Goal: Task Accomplishment & Management: Complete application form

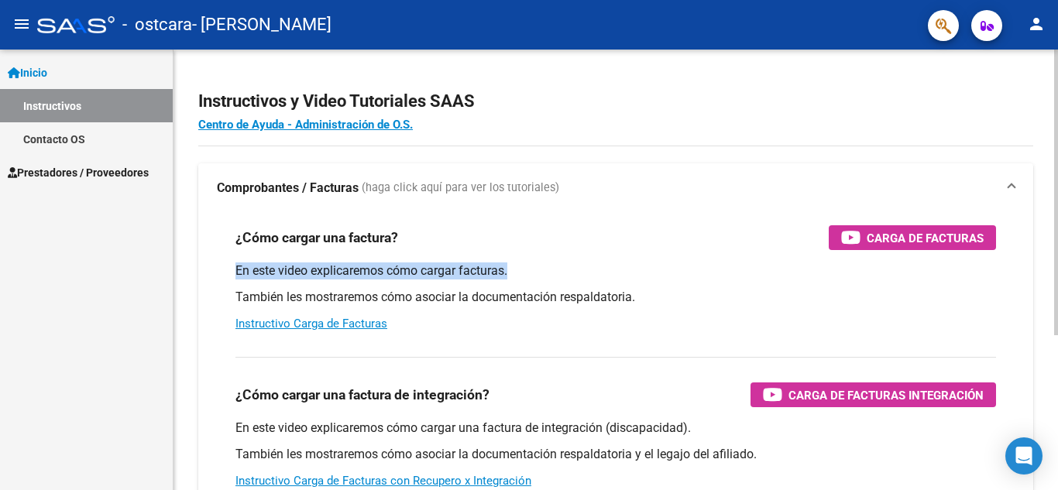
drag, startPoint x: 917, startPoint y: 252, endPoint x: 917, endPoint y: 242, distance: 10.1
click at [917, 242] on div "¿Cómo cargar una factura? Carga de Facturas En este video explicaremos cómo car…" at bounding box center [616, 279] width 798 height 132
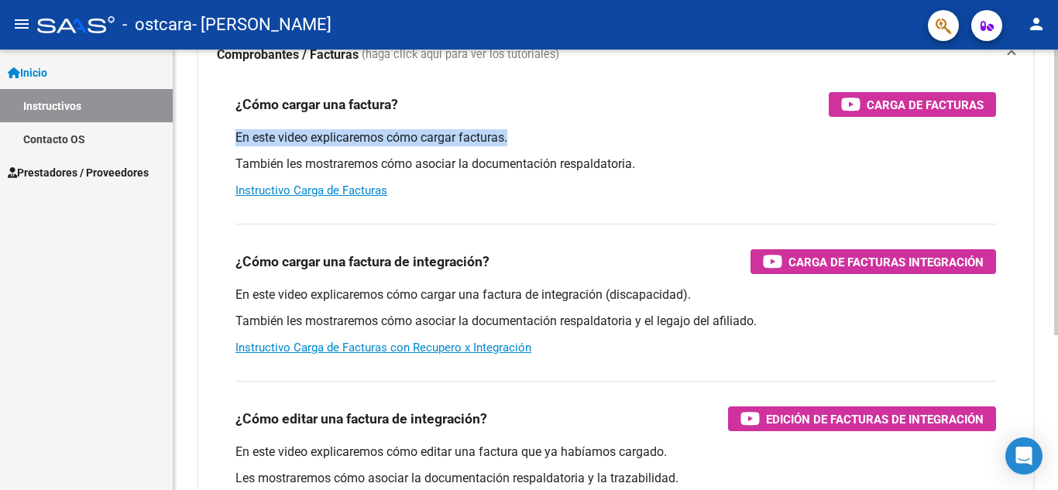
scroll to position [155, 0]
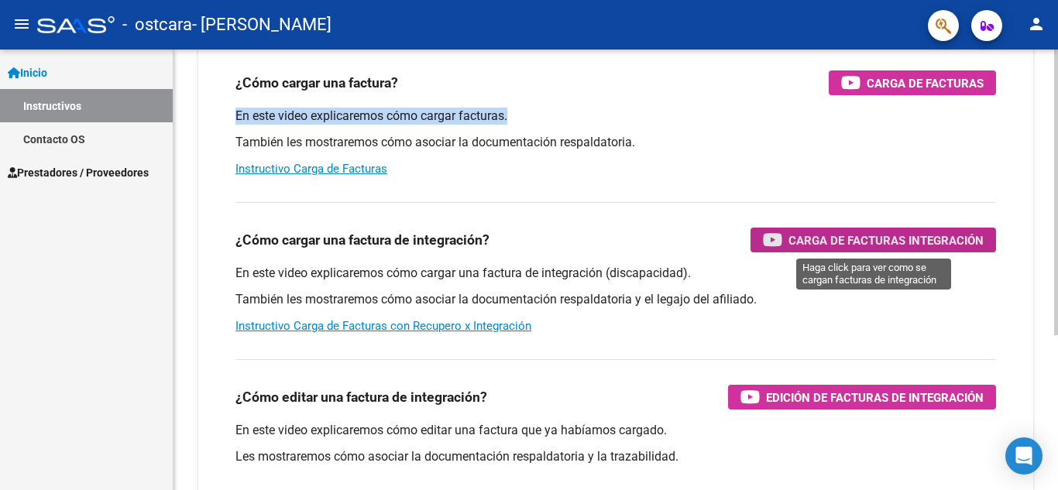
click at [853, 245] on span "Carga de Facturas Integración" at bounding box center [885, 240] width 195 height 19
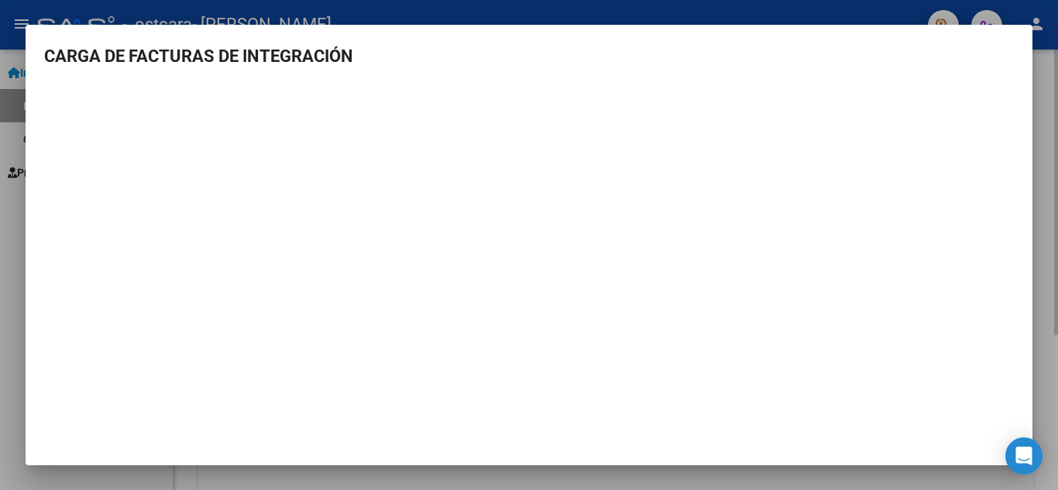
drag, startPoint x: 1054, startPoint y: 112, endPoint x: 1034, endPoint y: 114, distance: 19.5
click at [1053, 113] on div at bounding box center [529, 245] width 1058 height 490
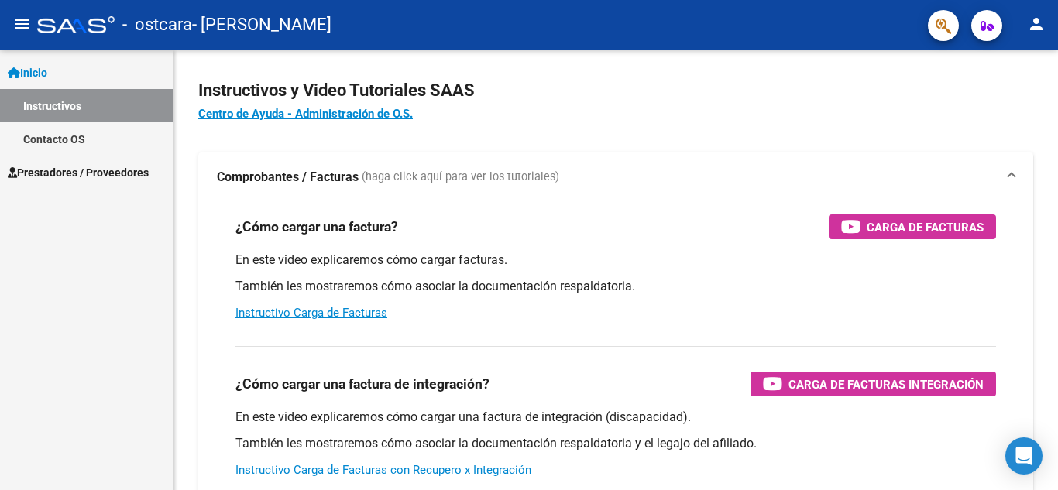
scroll to position [0, 0]
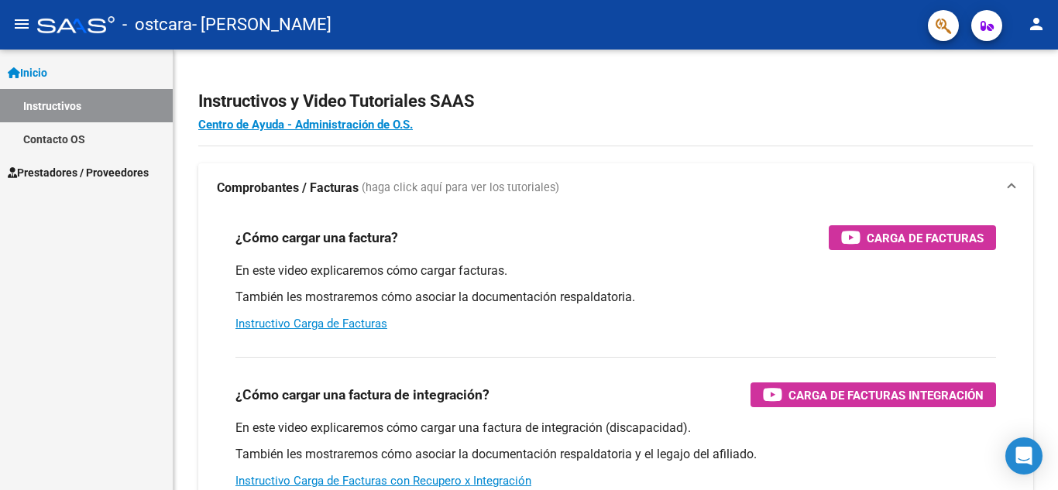
click at [80, 108] on link "Instructivos" at bounding box center [86, 105] width 173 height 33
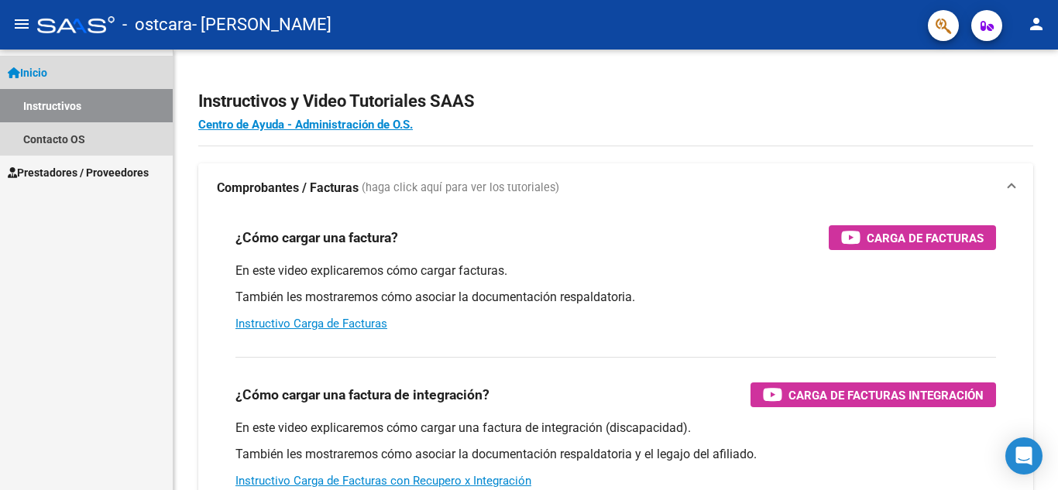
click at [69, 72] on link "Inicio" at bounding box center [86, 72] width 173 height 33
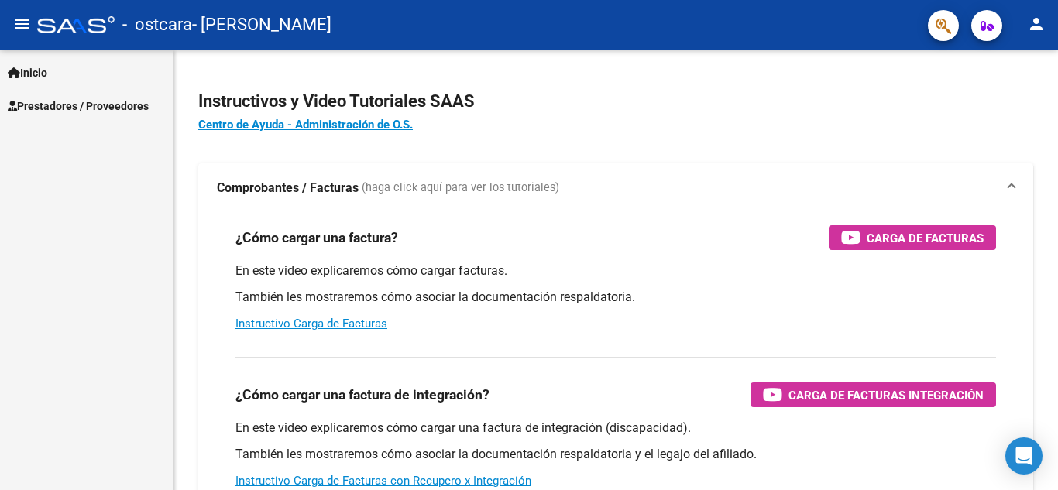
click at [92, 106] on span "Prestadores / Proveedores" at bounding box center [78, 106] width 141 height 17
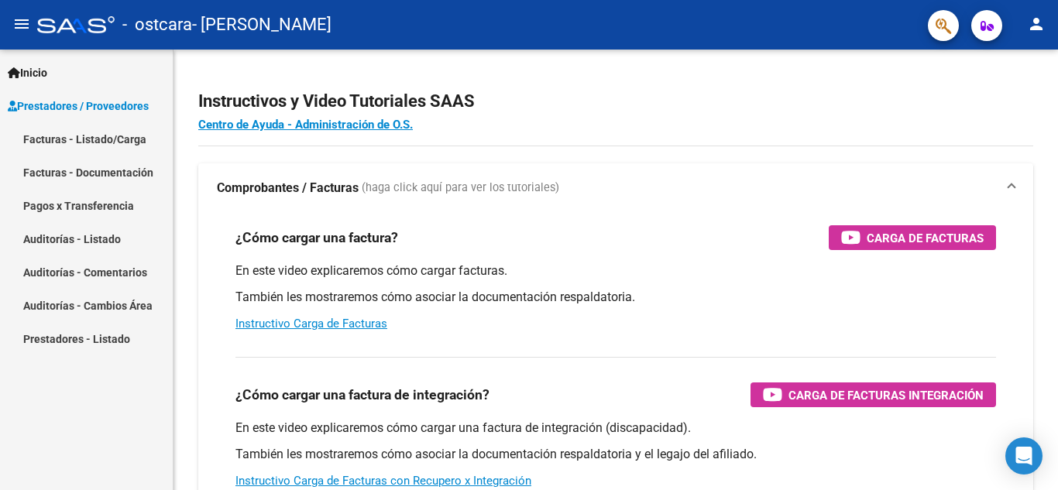
click at [110, 170] on link "Facturas - Documentación" at bounding box center [86, 172] width 173 height 33
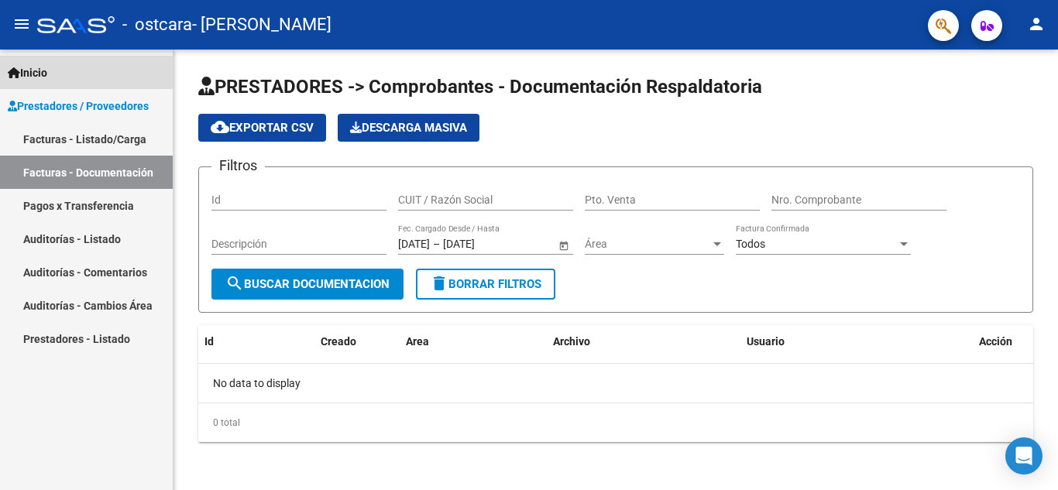
click at [47, 68] on span "Inicio" at bounding box center [27, 72] width 39 height 17
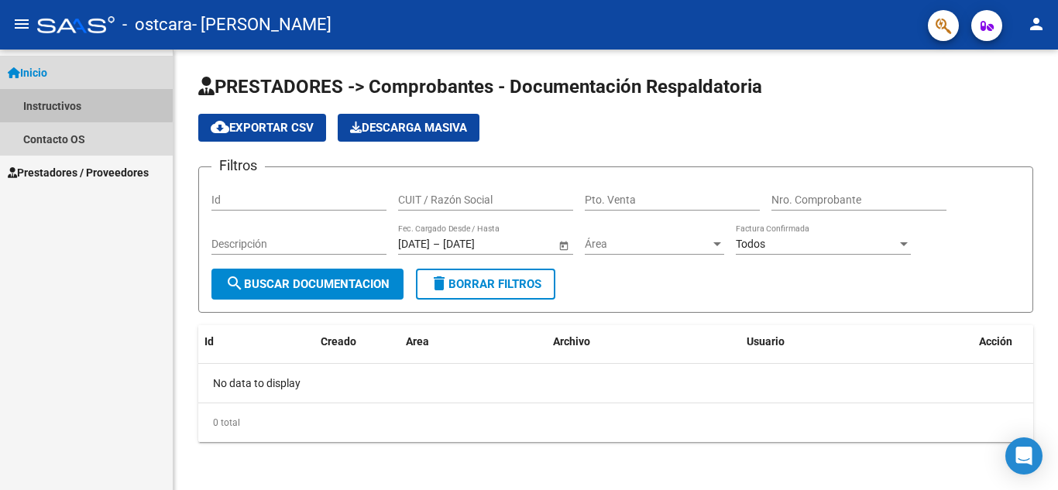
click at [75, 104] on link "Instructivos" at bounding box center [86, 105] width 173 height 33
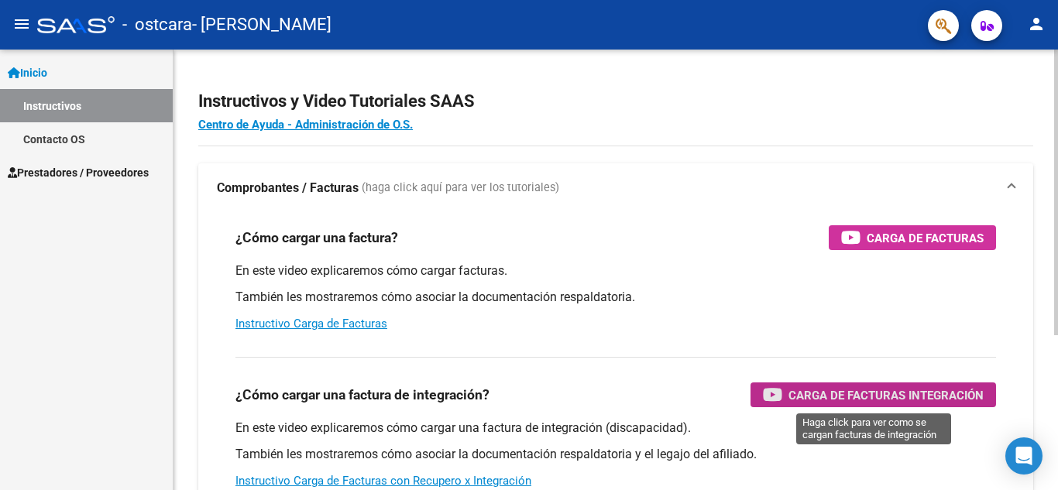
click at [819, 396] on span "Carga de Facturas Integración" at bounding box center [885, 395] width 195 height 19
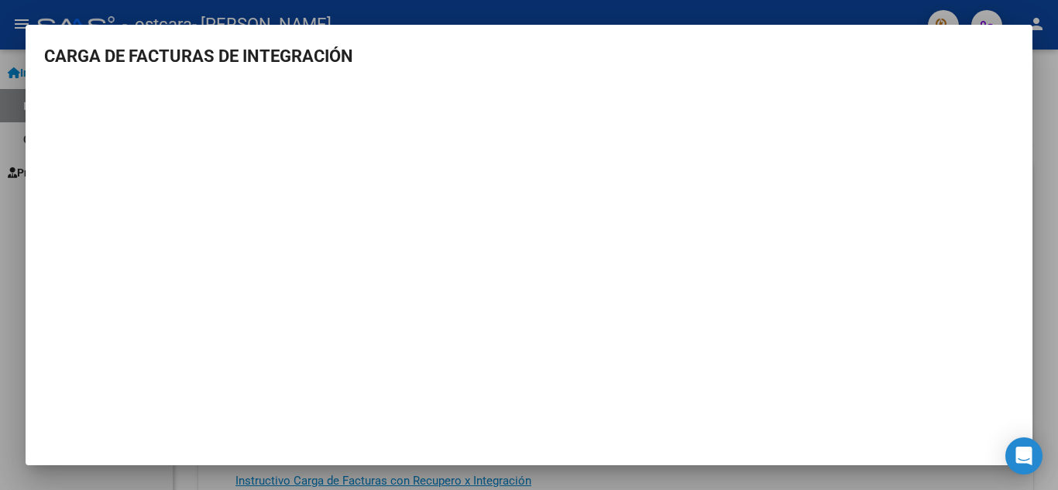
drag, startPoint x: 12, startPoint y: 142, endPoint x: 13, endPoint y: 134, distance: 8.7
click at [12, 142] on div at bounding box center [529, 245] width 1058 height 490
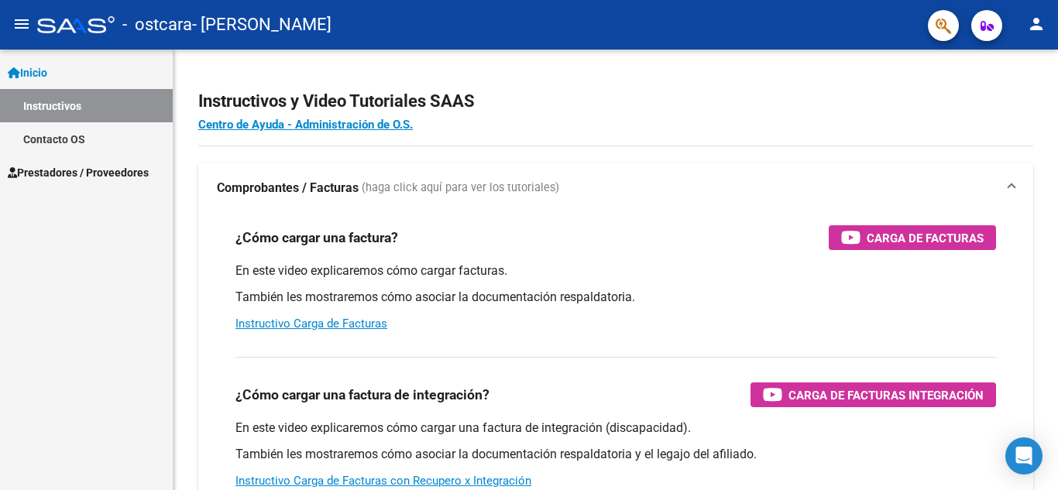
click at [47, 70] on span "Inicio" at bounding box center [27, 72] width 39 height 17
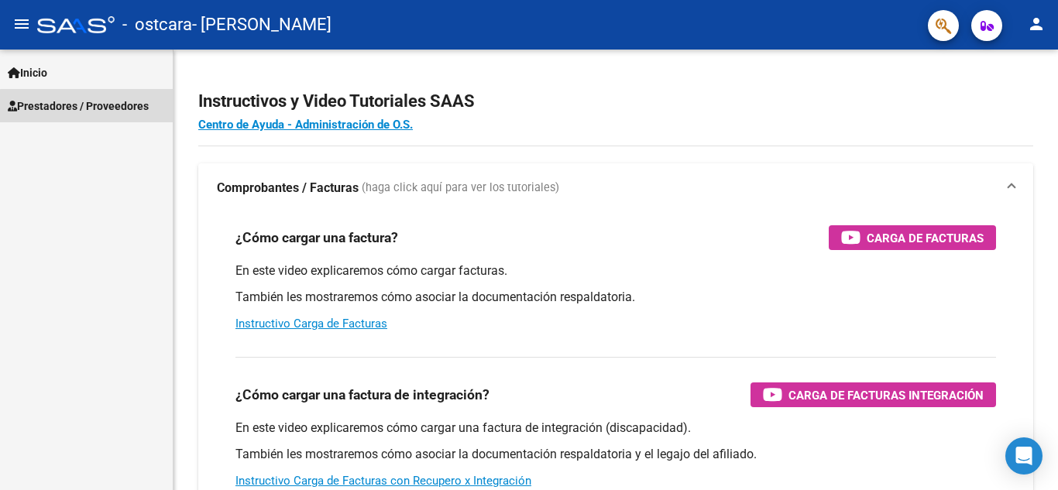
click at [104, 108] on span "Prestadores / Proveedores" at bounding box center [78, 106] width 141 height 17
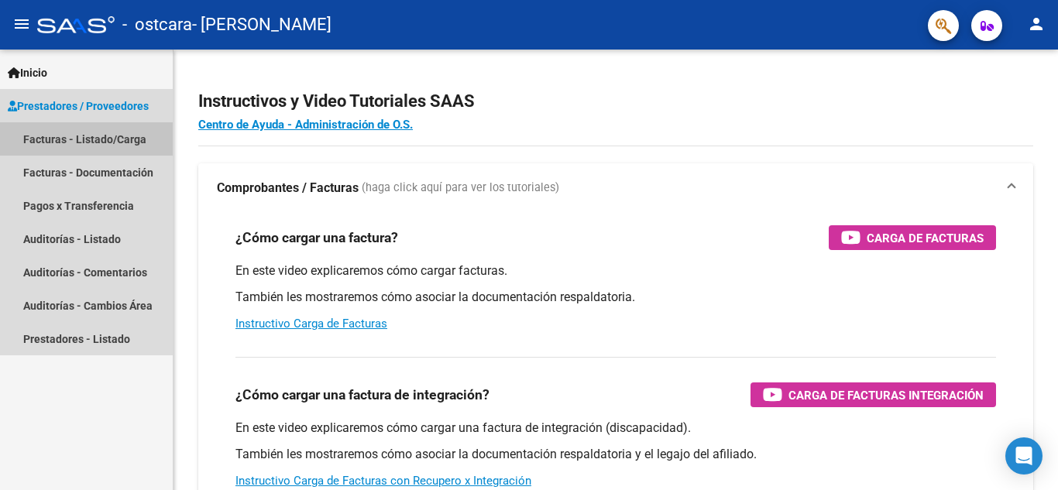
click at [83, 136] on link "Facturas - Listado/Carga" at bounding box center [86, 138] width 173 height 33
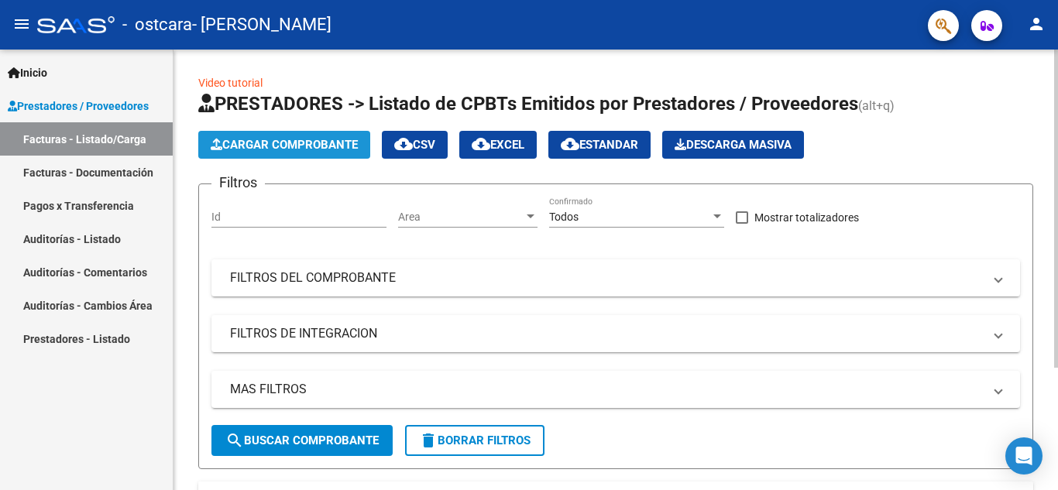
click at [307, 146] on span "Cargar Comprobante" at bounding box center [284, 145] width 147 height 14
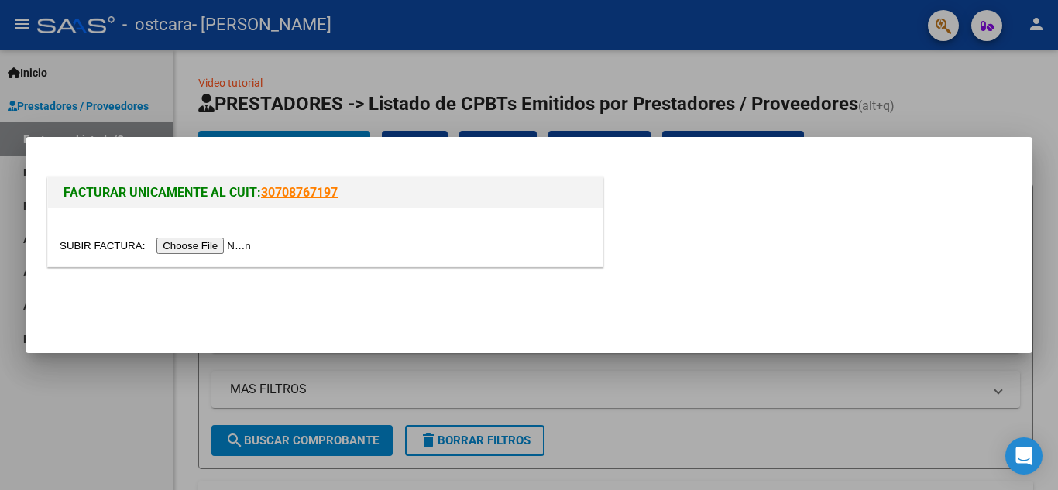
click at [180, 245] on input "file" at bounding box center [158, 246] width 196 height 16
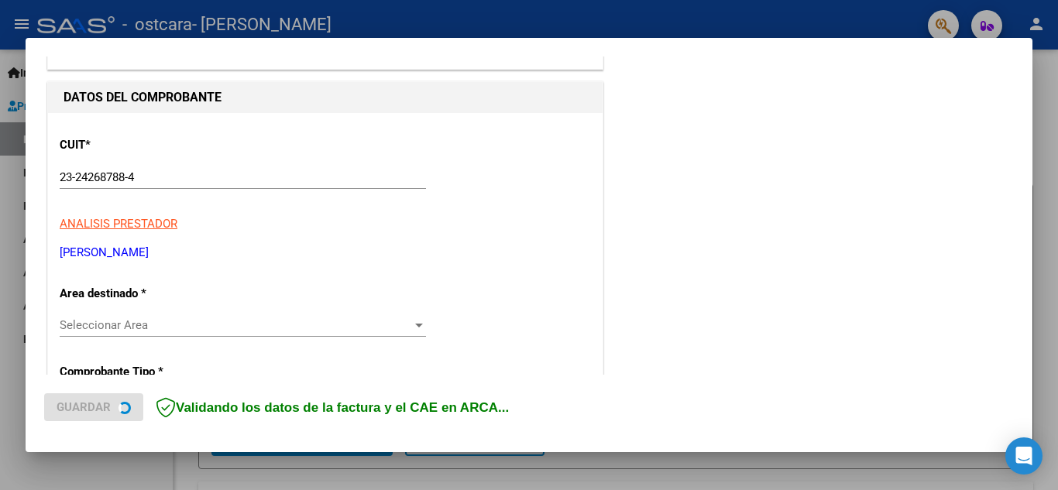
scroll to position [155, 0]
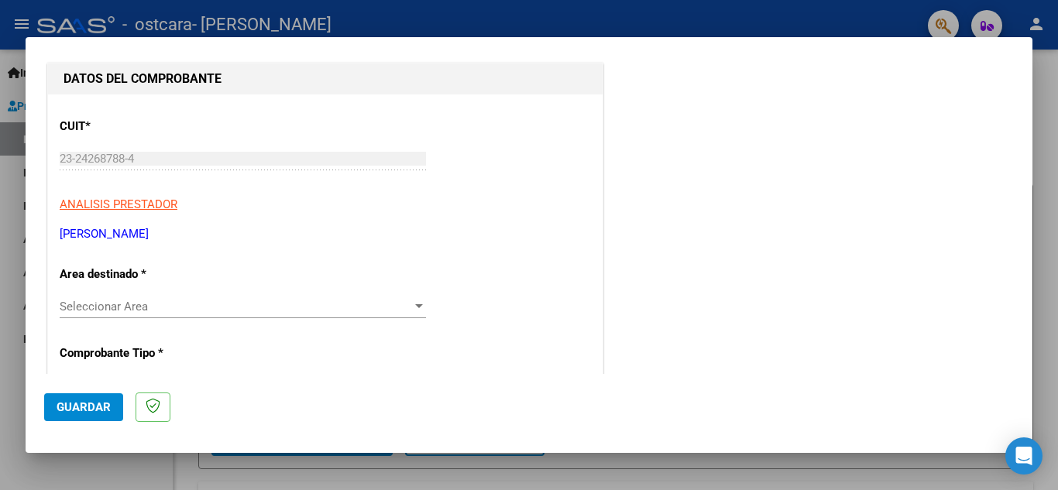
click at [133, 307] on span "Seleccionar Area" at bounding box center [236, 307] width 352 height 14
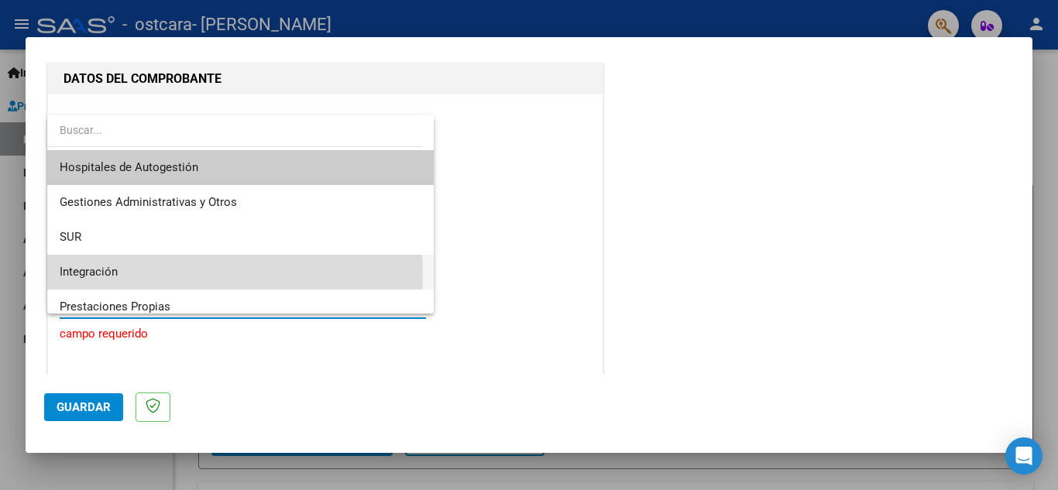
click at [124, 276] on span "Integración" at bounding box center [241, 272] width 362 height 35
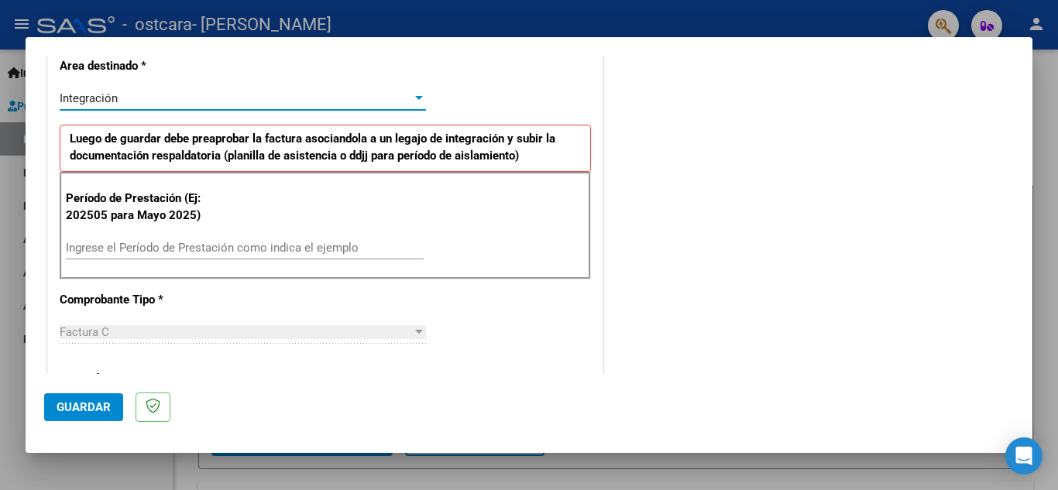
scroll to position [387, 0]
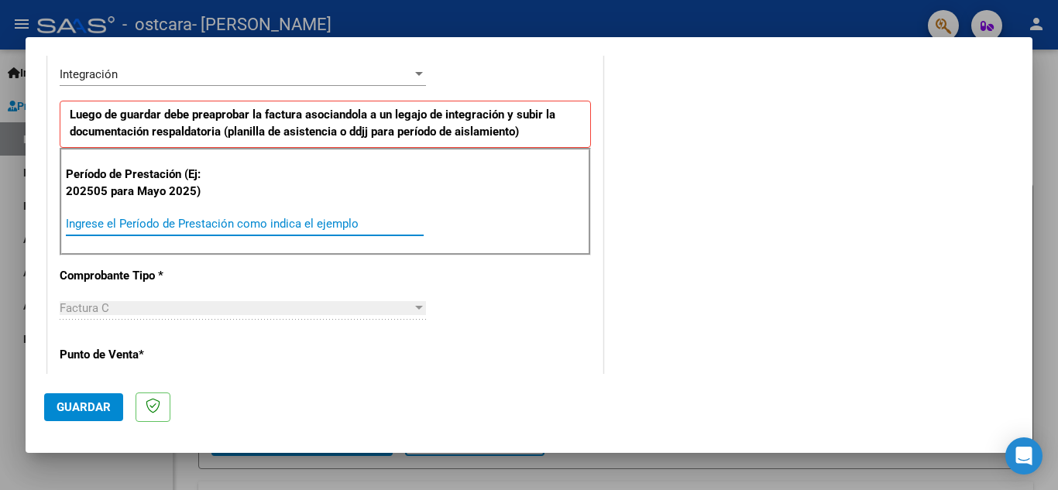
click at [145, 225] on input "Ingrese el Período de Prestación como indica el ejemplo" at bounding box center [245, 224] width 358 height 14
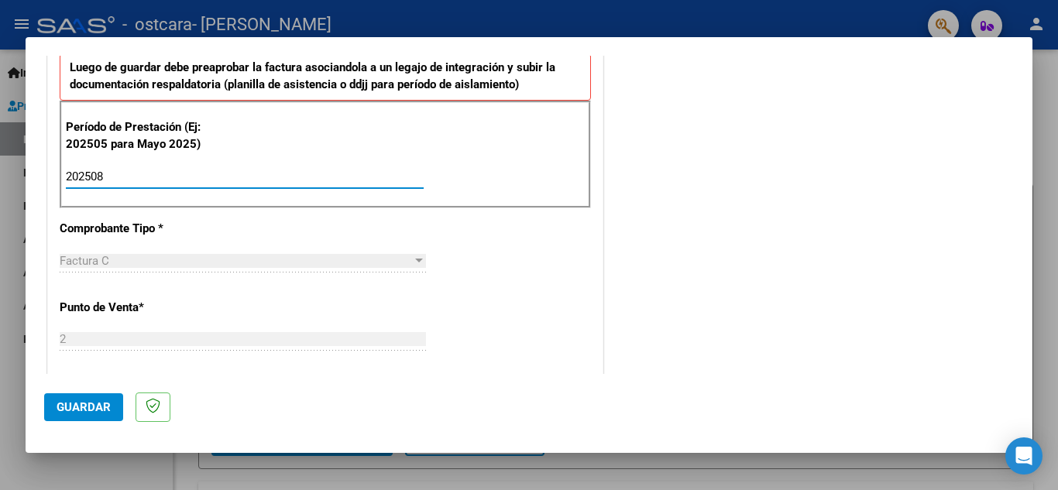
scroll to position [619, 0]
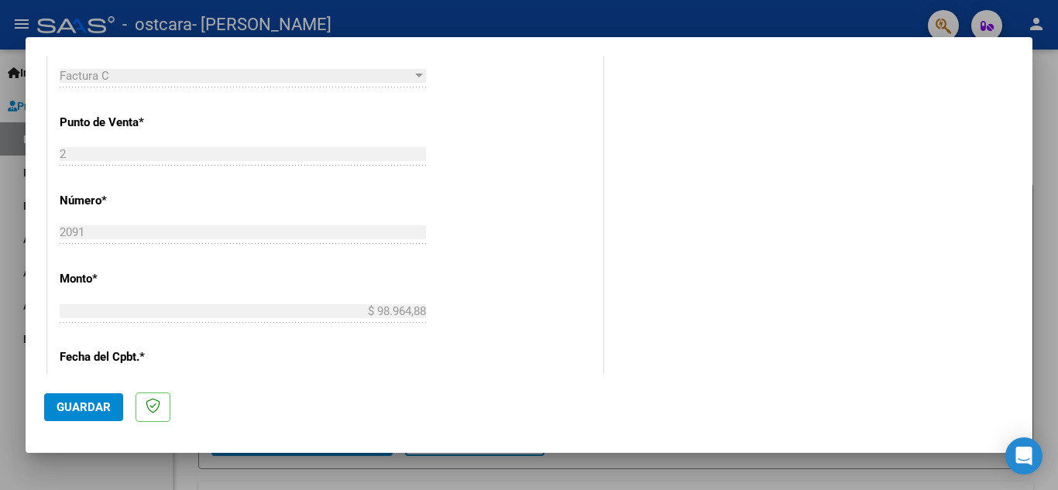
type input "202508"
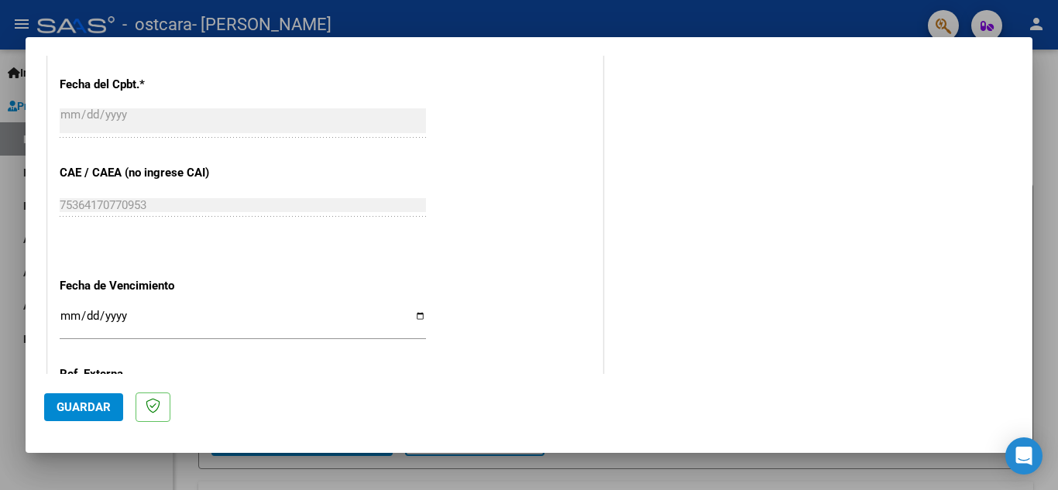
scroll to position [929, 0]
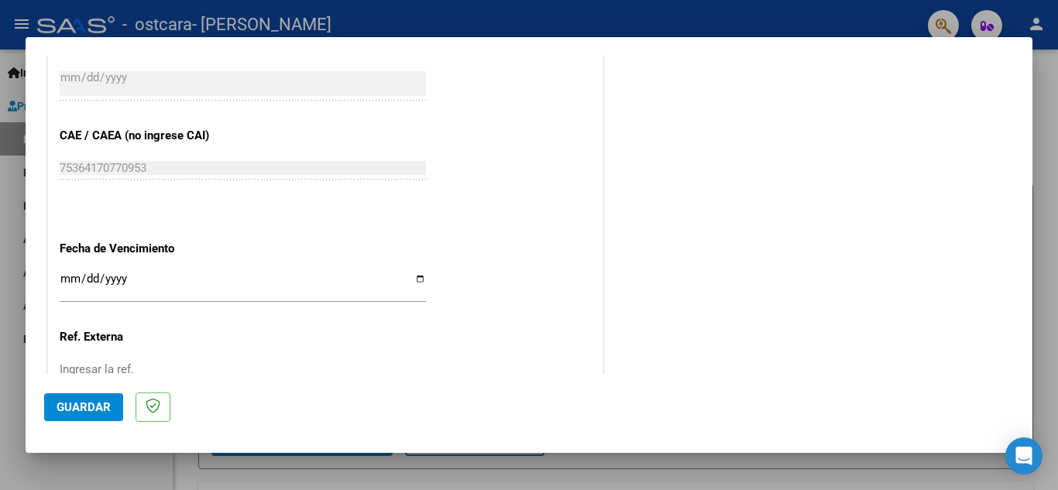
click at [419, 279] on input "Ingresar la fecha" at bounding box center [243, 285] width 366 height 25
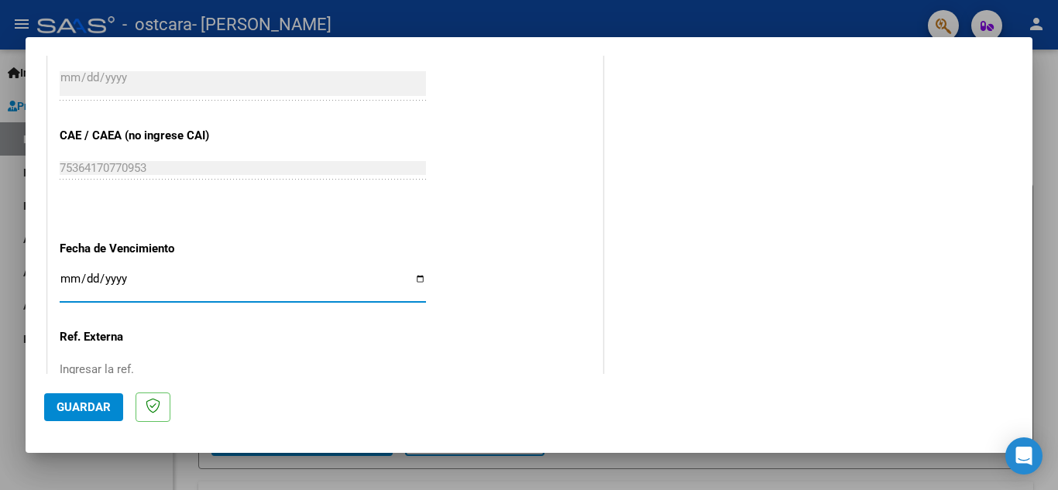
type input "[DATE]"
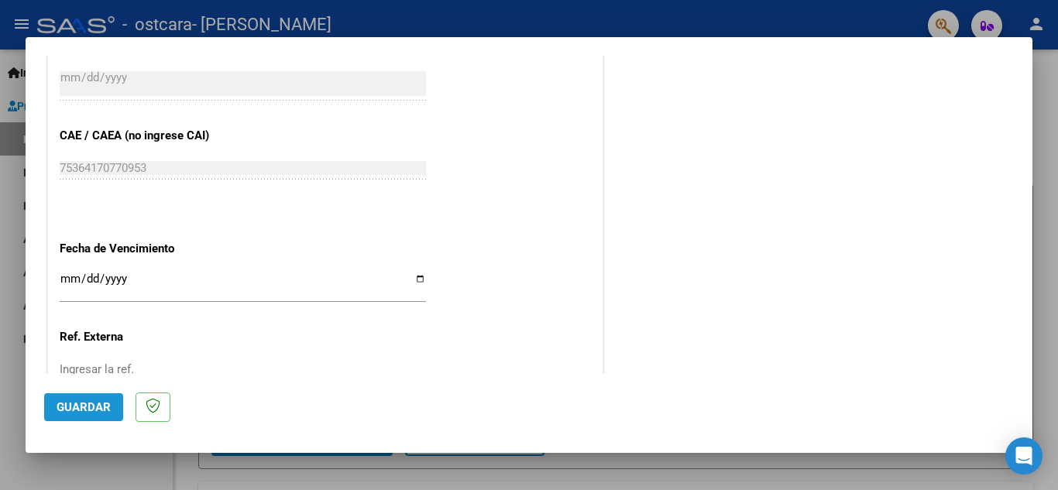
click at [95, 402] on span "Guardar" at bounding box center [84, 407] width 54 height 14
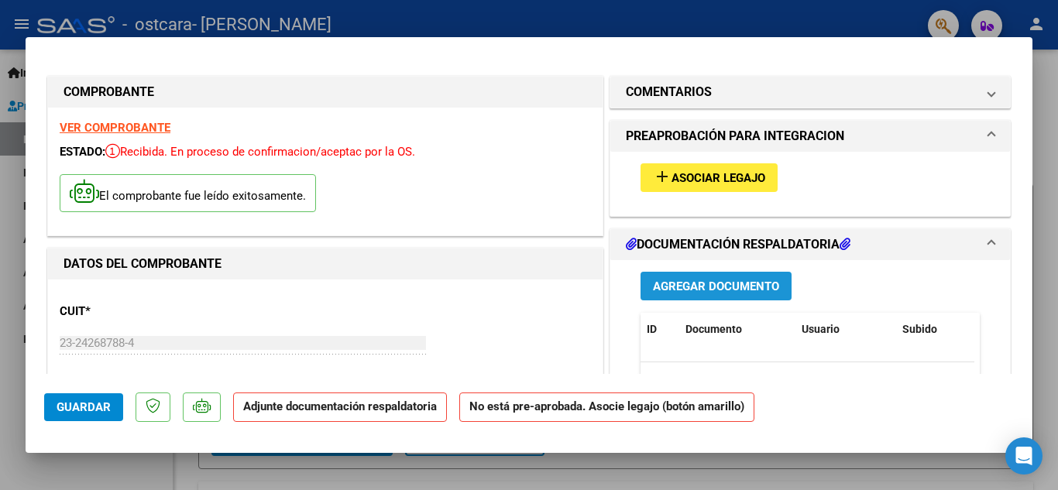
click at [680, 284] on span "Agregar Documento" at bounding box center [716, 287] width 126 height 14
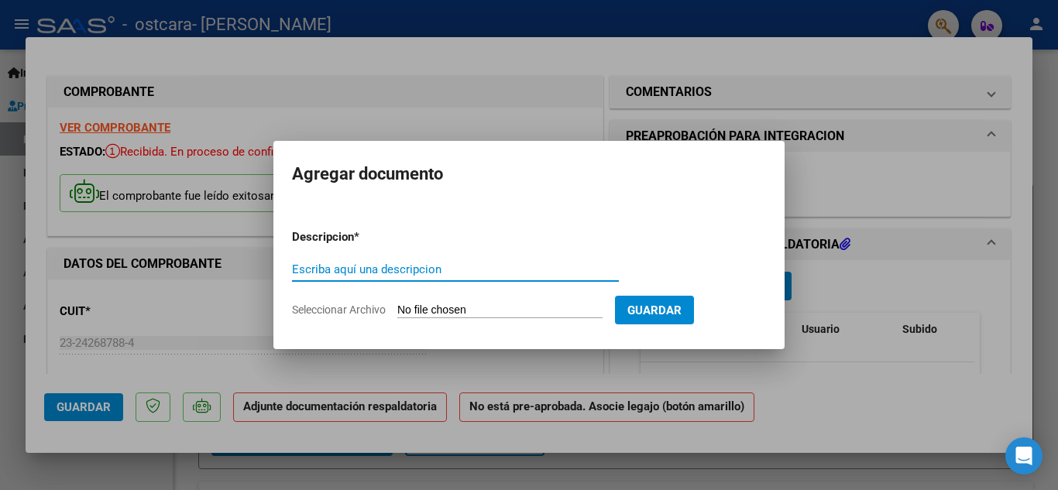
click at [360, 268] on input "Escriba aquí una descripcion" at bounding box center [455, 269] width 327 height 14
type input "Planilla asistencia"
click at [376, 307] on span "Seleccionar Archivo" at bounding box center [339, 310] width 94 height 12
click at [397, 307] on input "Seleccionar Archivo" at bounding box center [499, 311] width 205 height 15
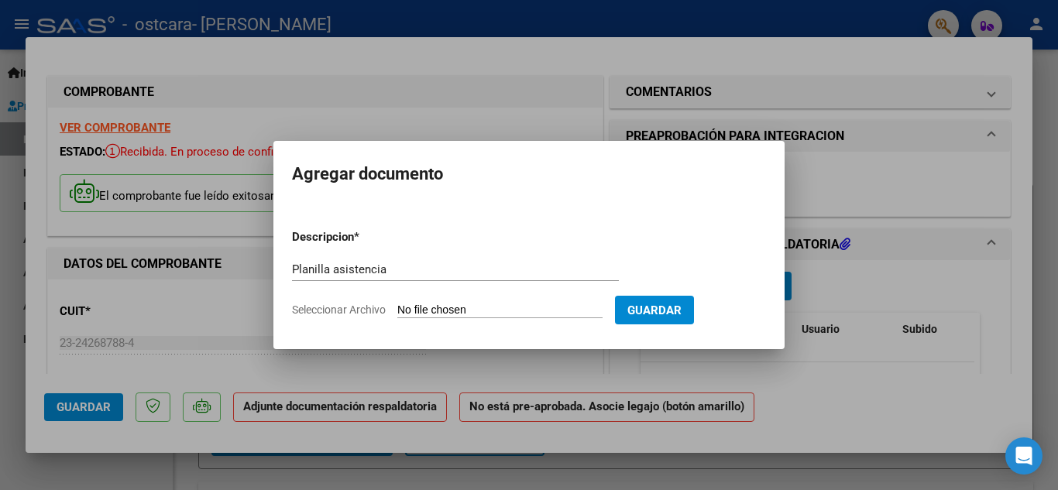
type input "C:\fakepath\Asistencia [PERSON_NAME].pdf"
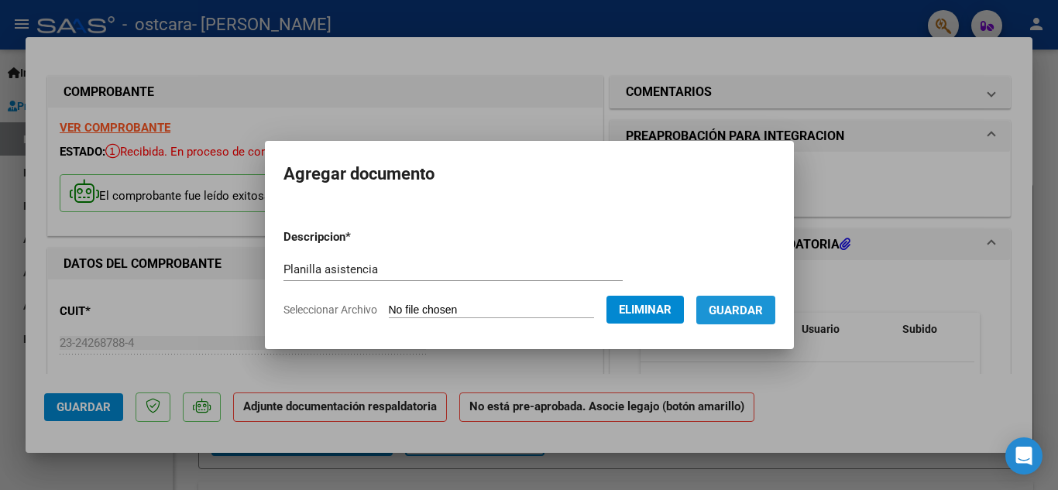
click at [742, 314] on span "Guardar" at bounding box center [736, 311] width 54 height 14
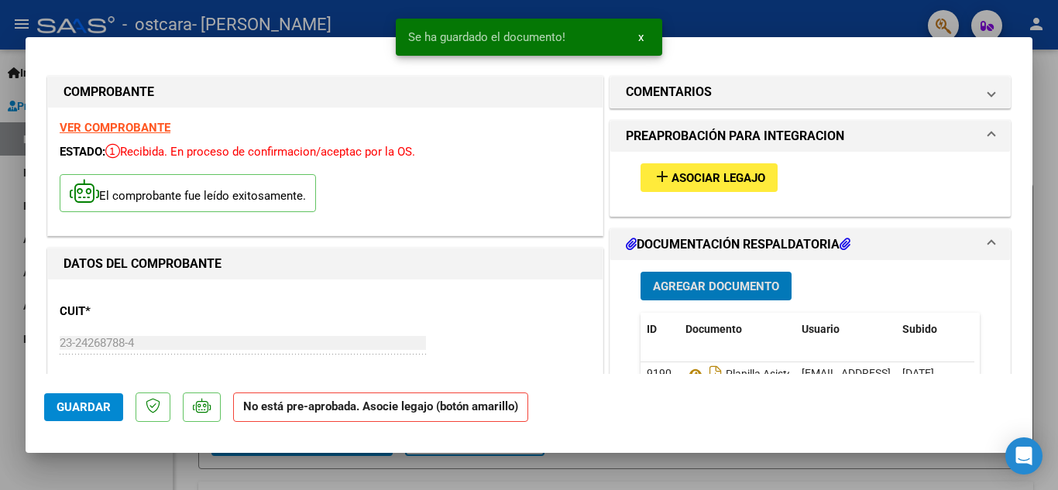
click at [702, 176] on span "Asociar Legajo" at bounding box center [718, 178] width 94 height 14
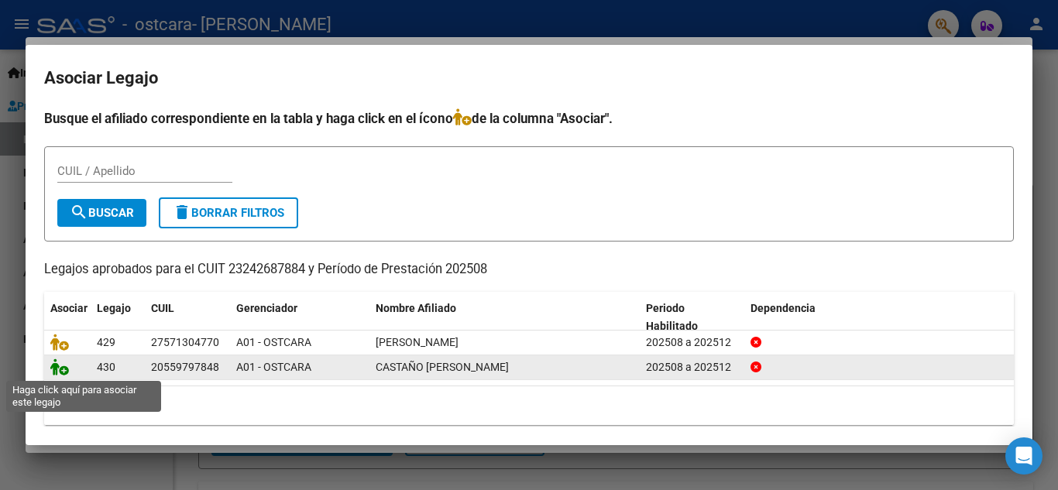
click at [58, 372] on icon at bounding box center [59, 367] width 19 height 17
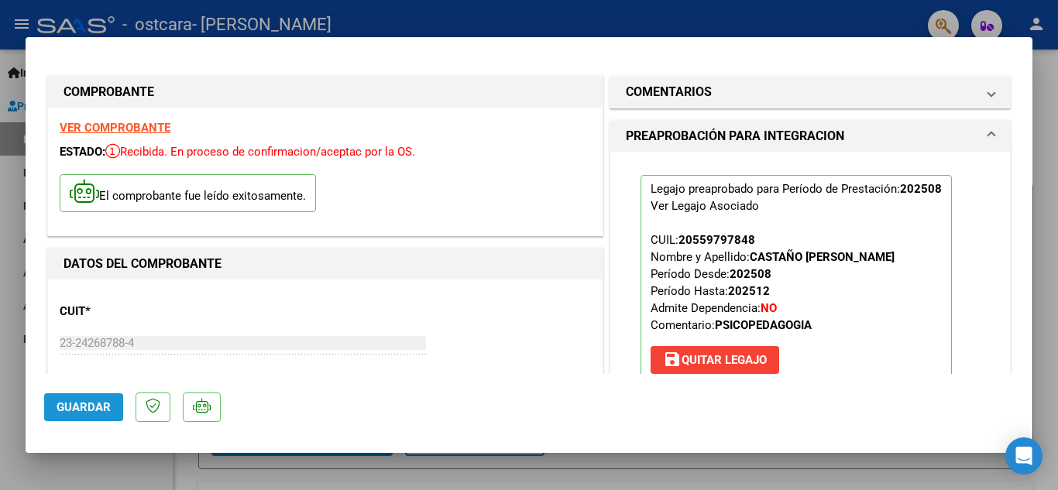
click at [78, 400] on button "Guardar" at bounding box center [83, 407] width 79 height 28
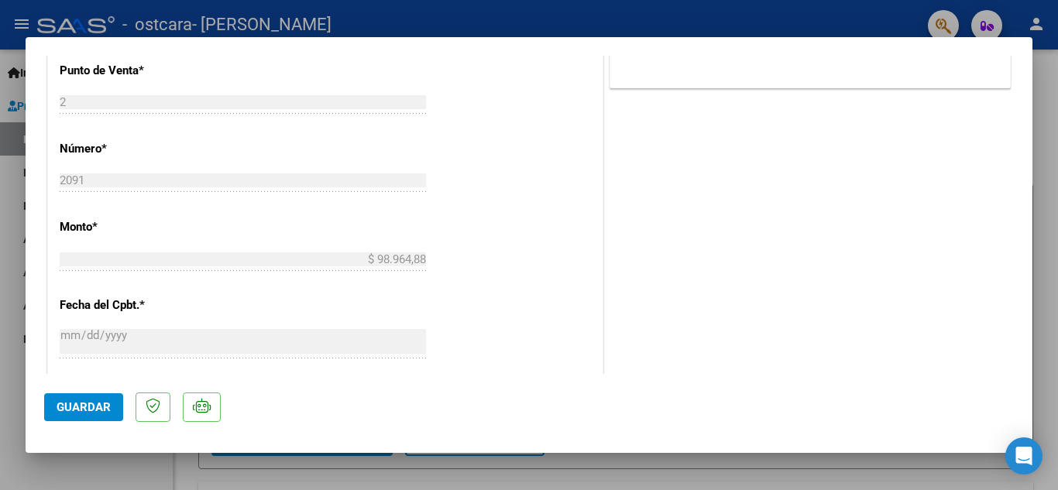
scroll to position [697, 0]
click at [81, 407] on span "Guardar" at bounding box center [84, 407] width 54 height 14
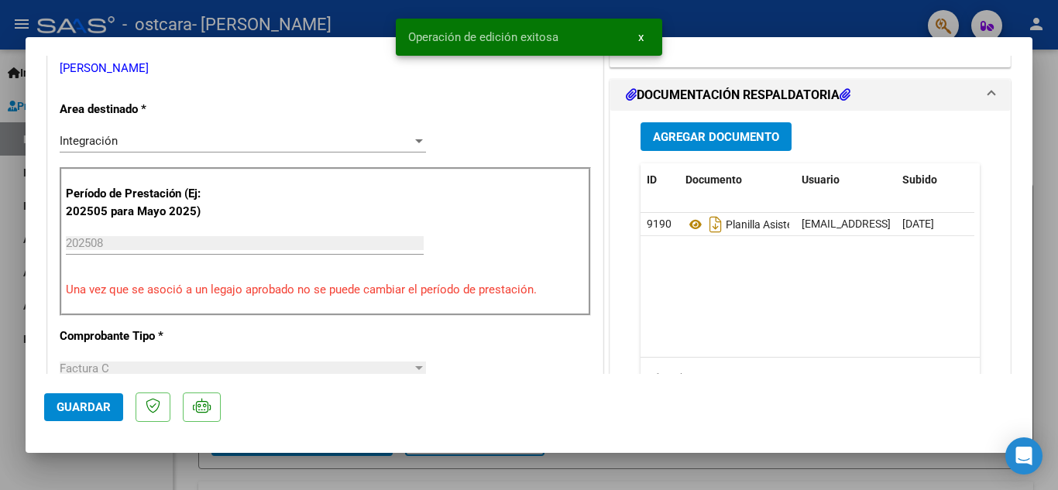
scroll to position [0, 0]
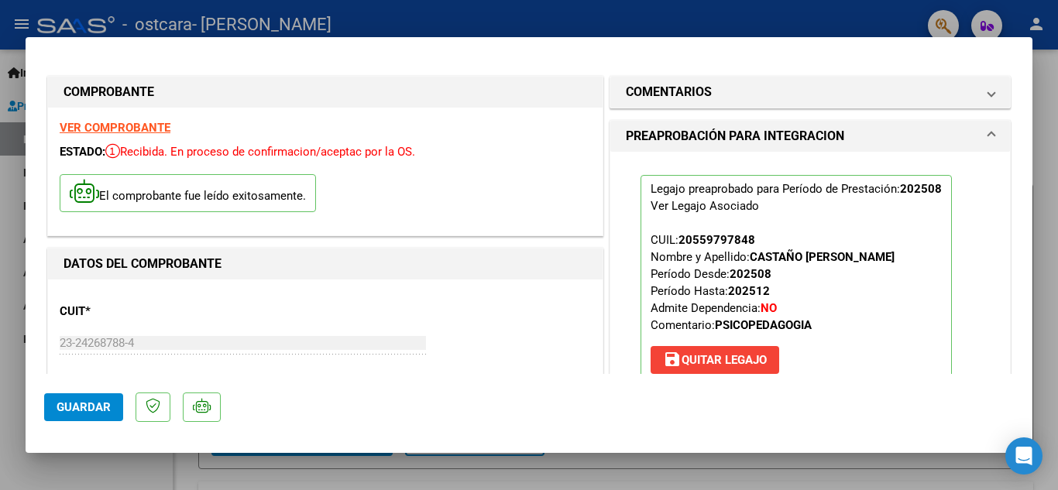
click at [1051, 180] on div at bounding box center [529, 245] width 1058 height 490
type input "$ 0,00"
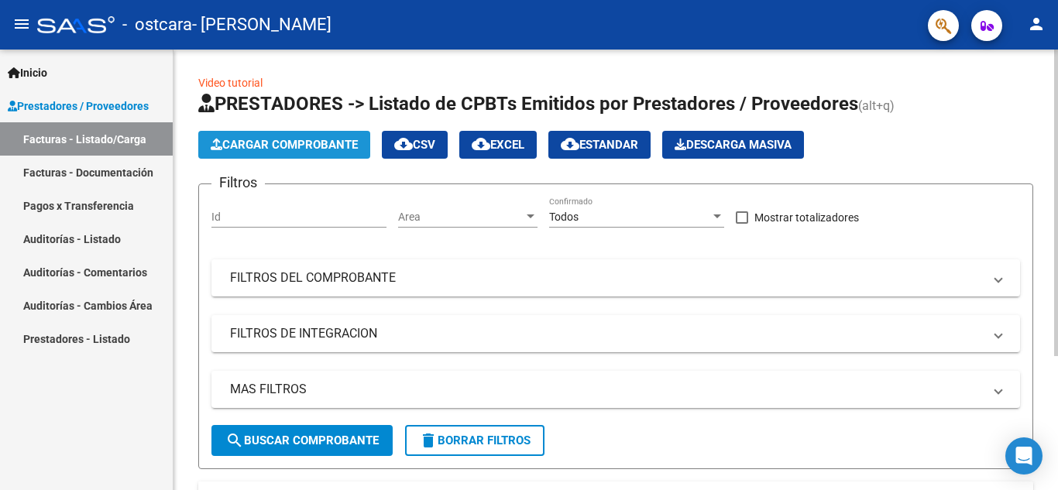
click at [271, 142] on span "Cargar Comprobante" at bounding box center [284, 145] width 147 height 14
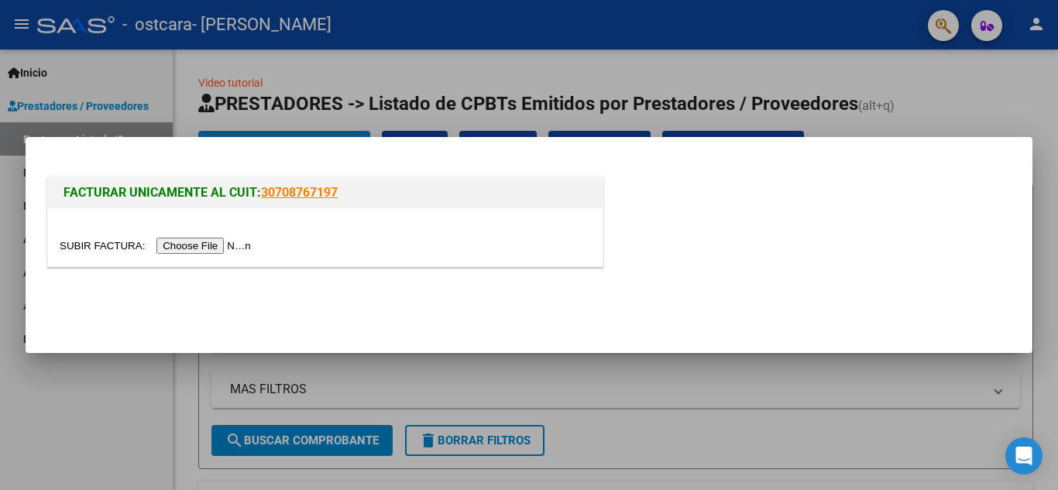
click at [208, 247] on input "file" at bounding box center [158, 246] width 196 height 16
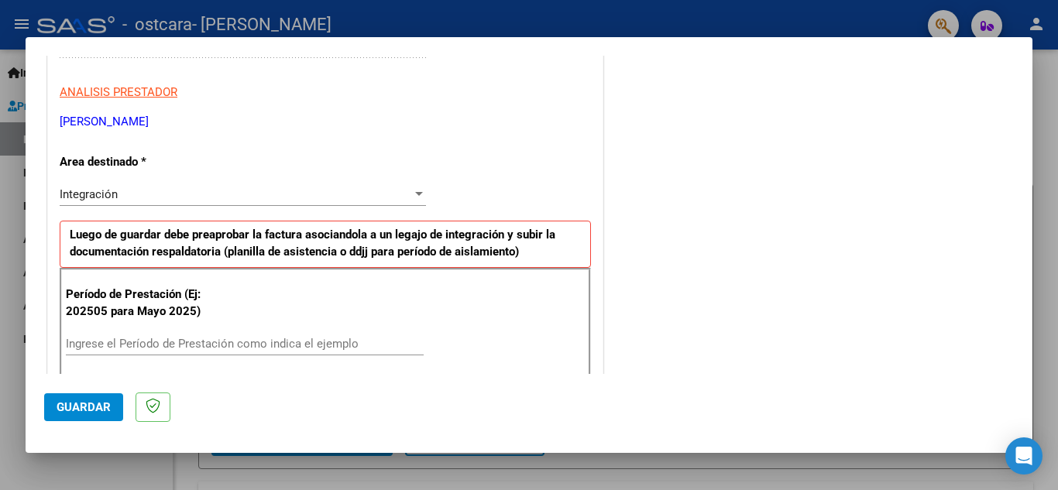
scroll to position [380, 0]
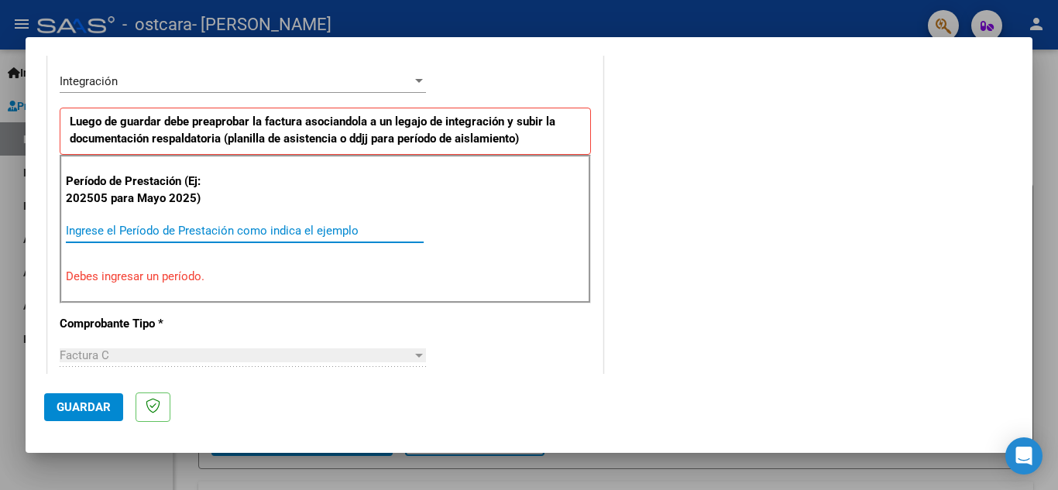
click at [111, 231] on input "Ingrese el Período de Prestación como indica el ejemplo" at bounding box center [245, 231] width 358 height 14
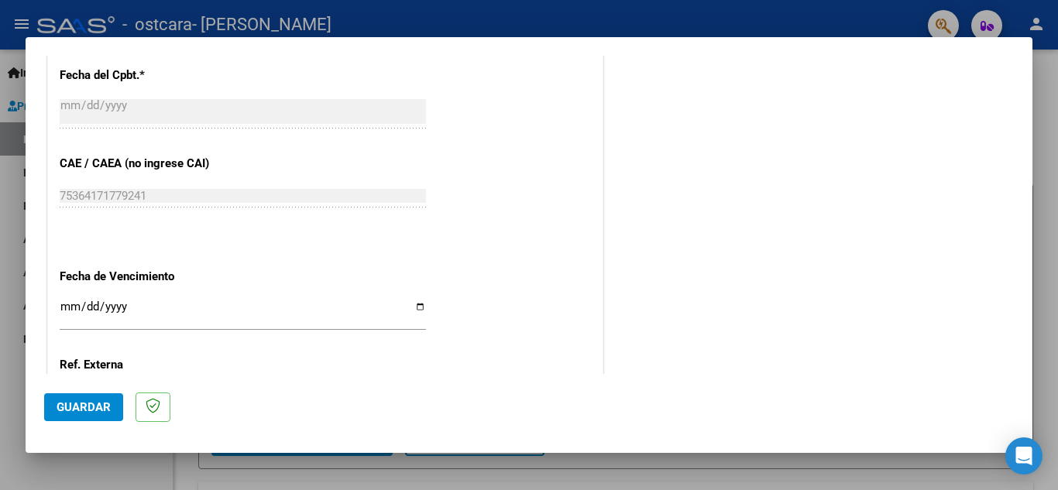
scroll to position [929, 0]
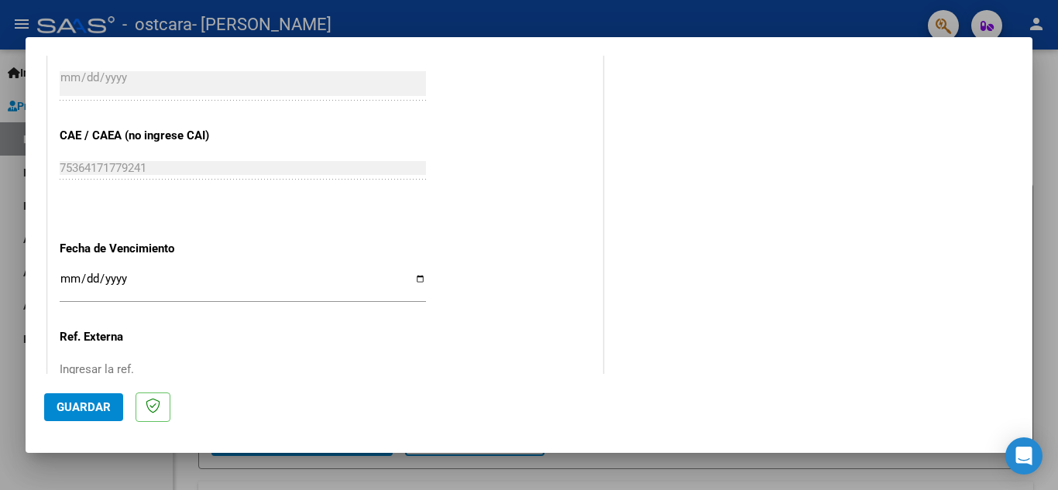
type input "202508"
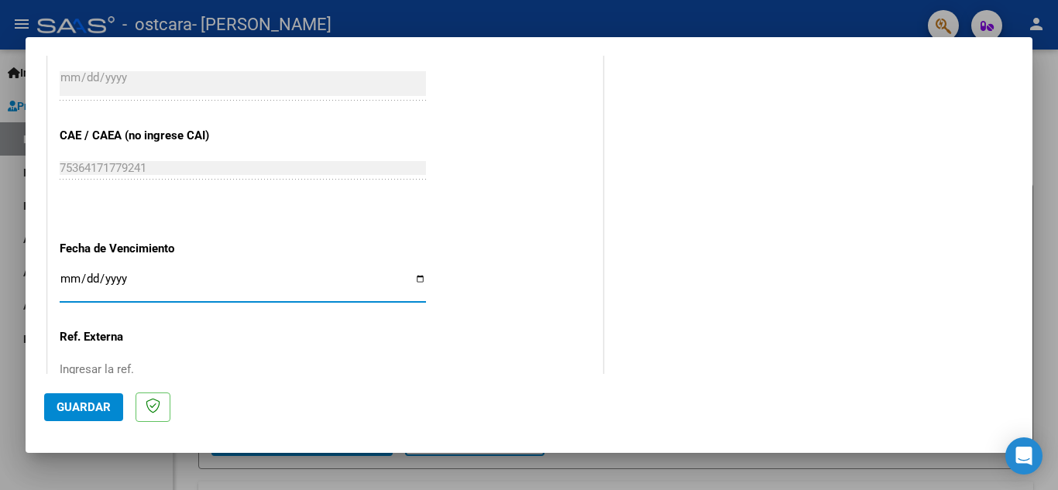
click at [417, 283] on input "Ingresar la fecha" at bounding box center [243, 285] width 366 height 25
type input "[DATE]"
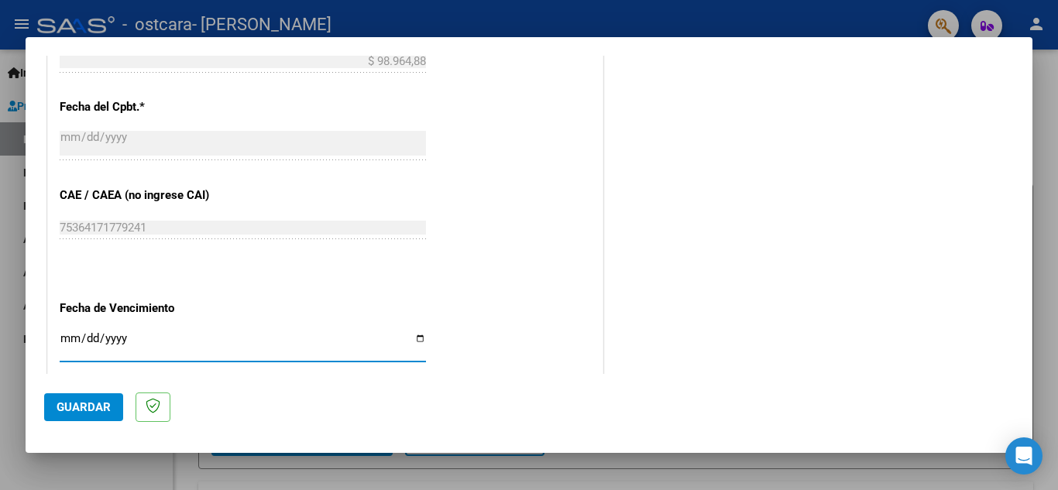
scroll to position [1045, 0]
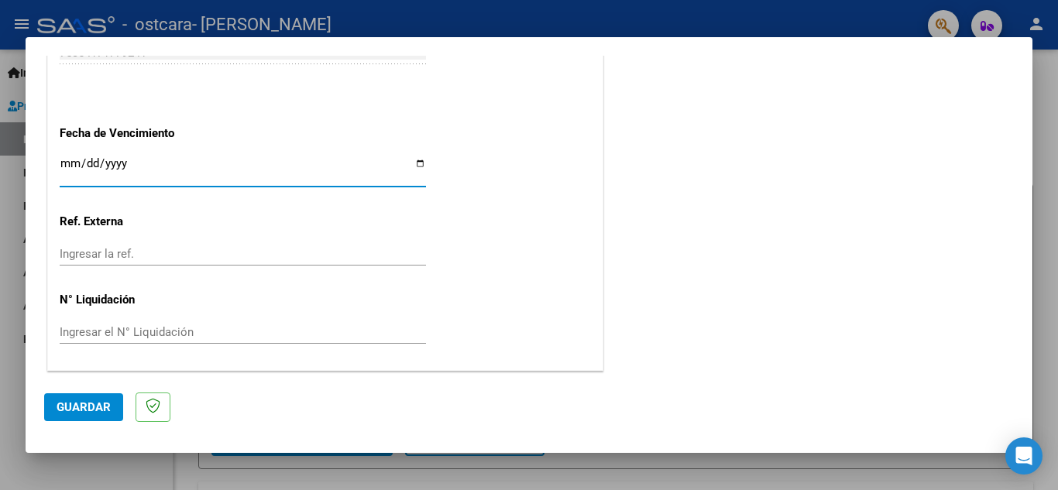
click at [88, 410] on span "Guardar" at bounding box center [84, 407] width 54 height 14
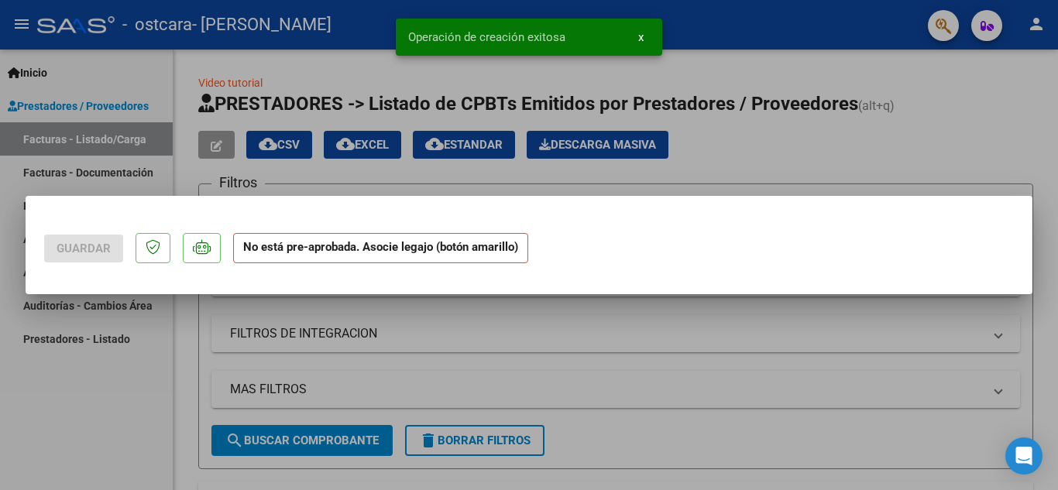
scroll to position [0, 0]
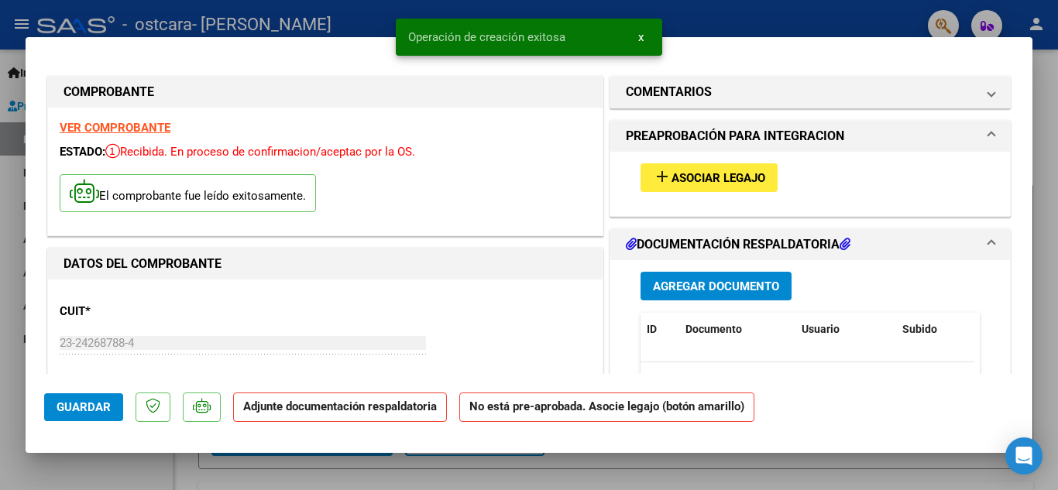
click at [719, 179] on span "Asociar Legajo" at bounding box center [718, 178] width 94 height 14
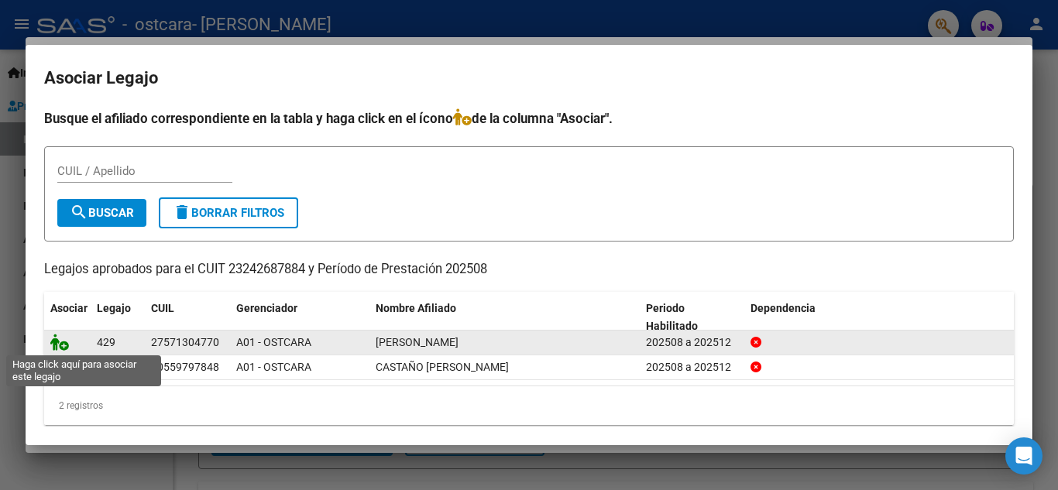
click at [56, 346] on icon at bounding box center [59, 342] width 19 height 17
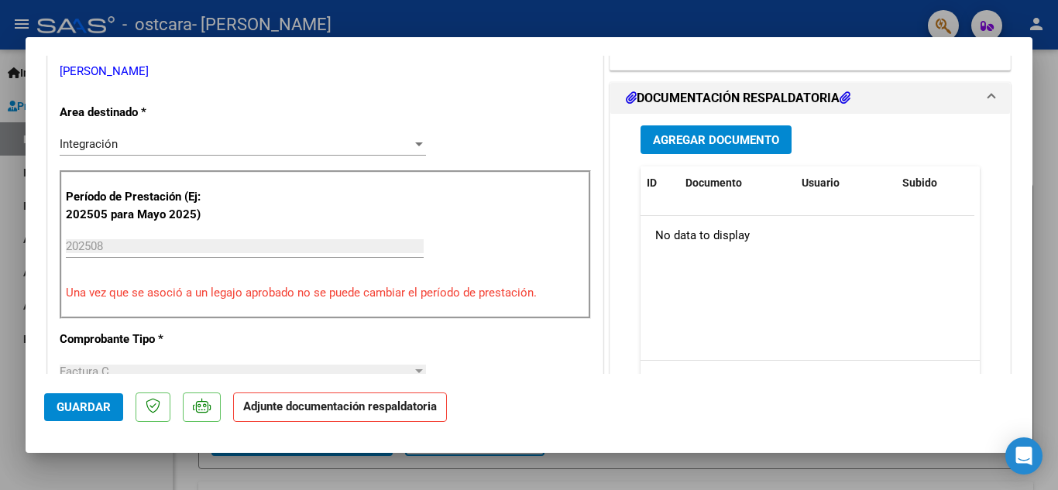
scroll to position [387, 0]
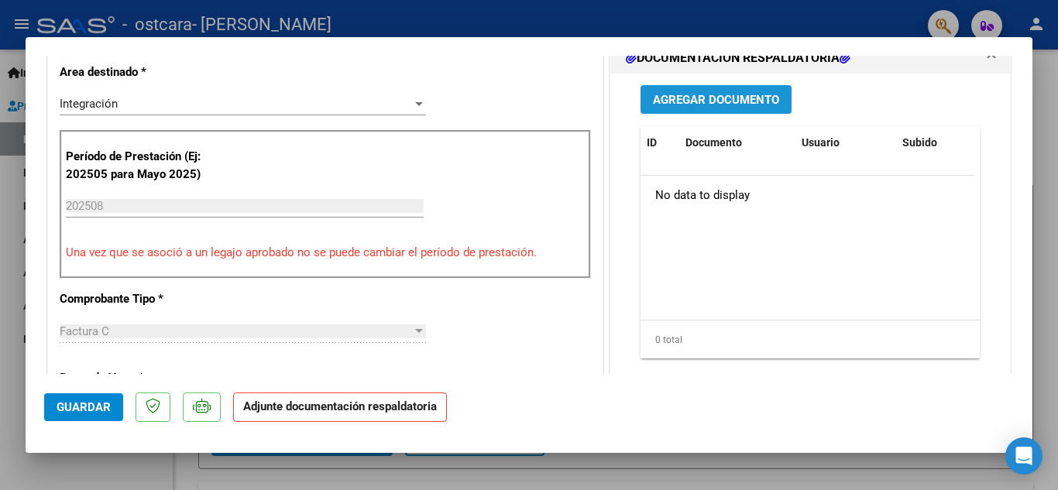
click at [695, 100] on span "Agregar Documento" at bounding box center [716, 100] width 126 height 14
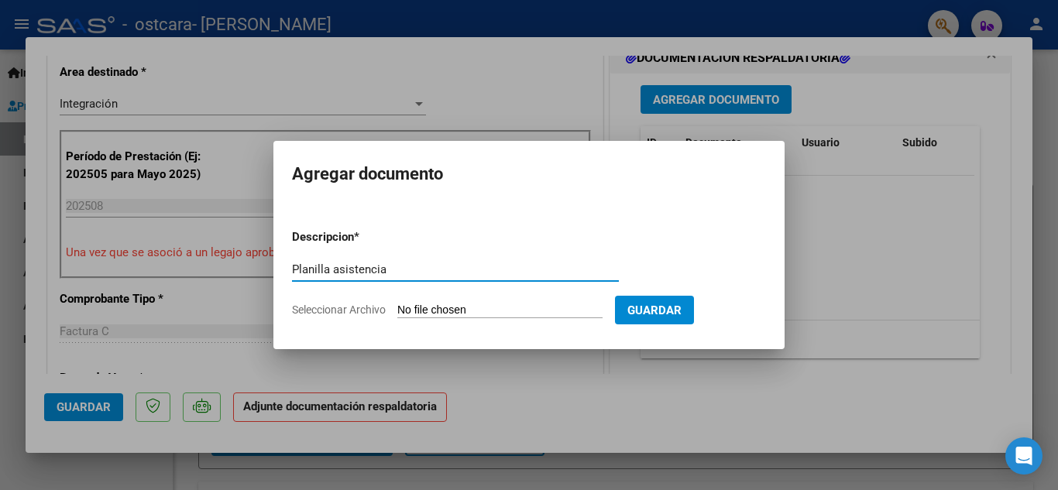
type input "Planilla asistencia"
click at [352, 310] on span "Seleccionar Archivo" at bounding box center [339, 310] width 94 height 12
click at [397, 310] on input "Seleccionar Archivo" at bounding box center [499, 311] width 205 height 15
type input "C:\fakepath\Asistencia agosto Zohe.pdf"
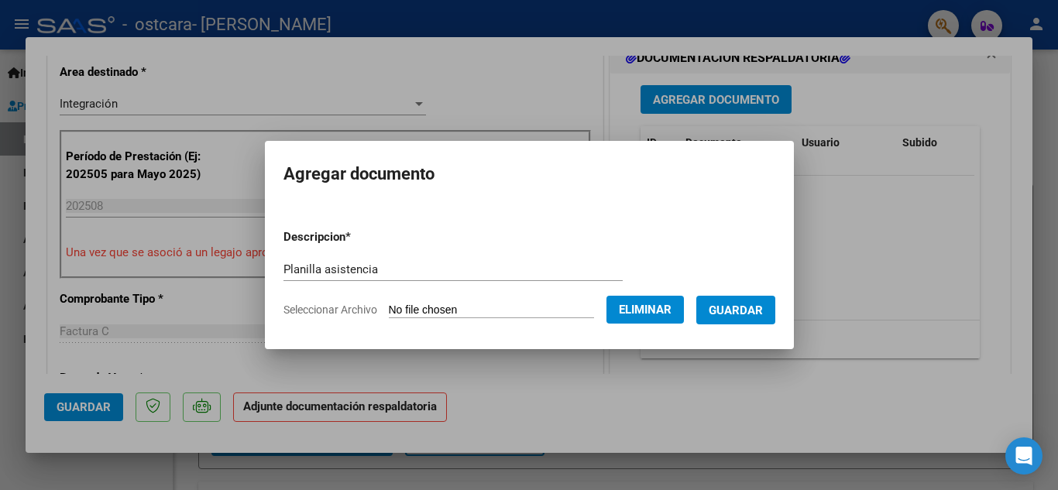
click at [763, 307] on span "Guardar" at bounding box center [736, 311] width 54 height 14
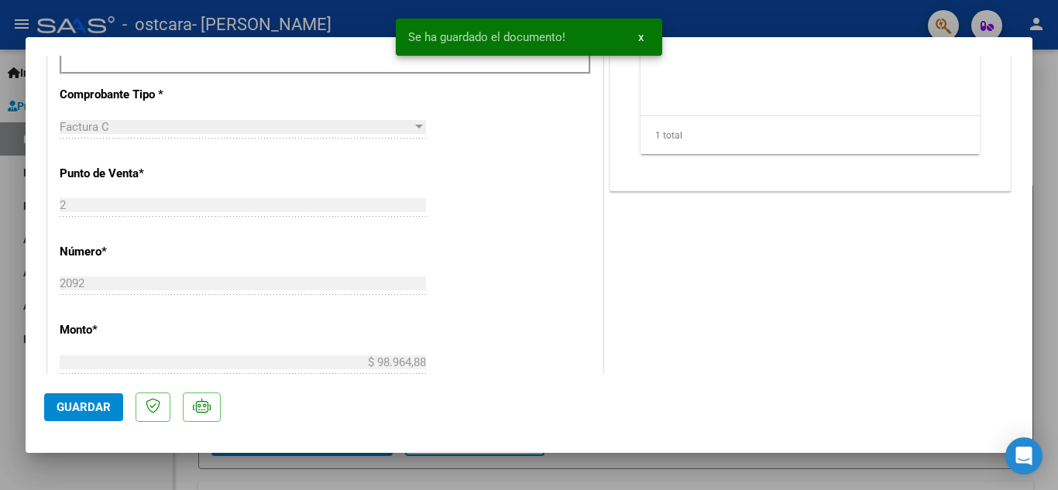
scroll to position [774, 0]
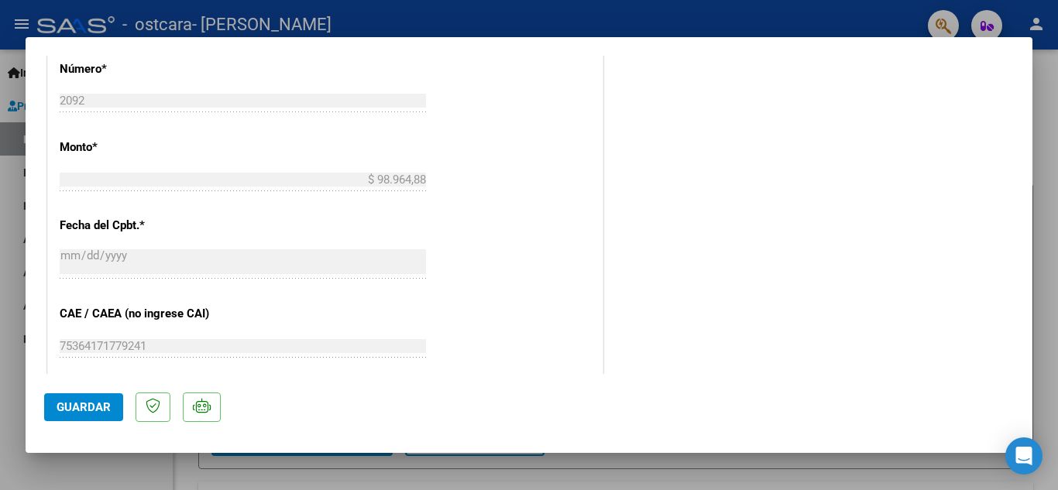
click at [77, 410] on span "Guardar" at bounding box center [84, 407] width 54 height 14
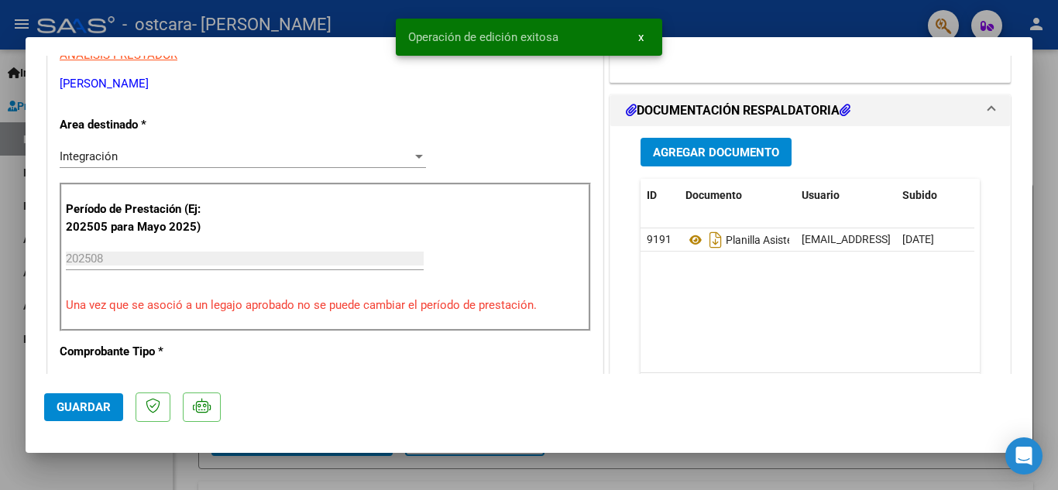
scroll to position [232, 0]
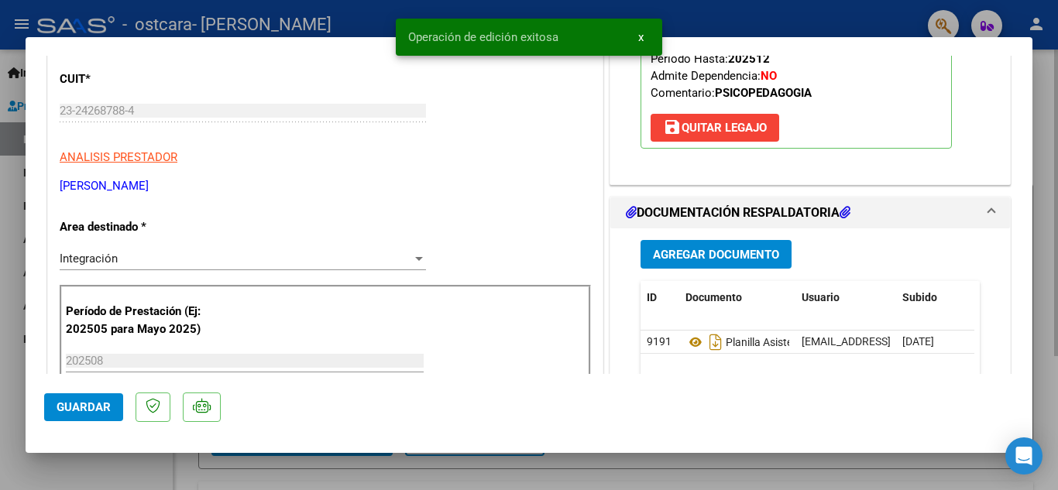
click at [1045, 190] on div at bounding box center [529, 245] width 1058 height 490
type input "$ 0,00"
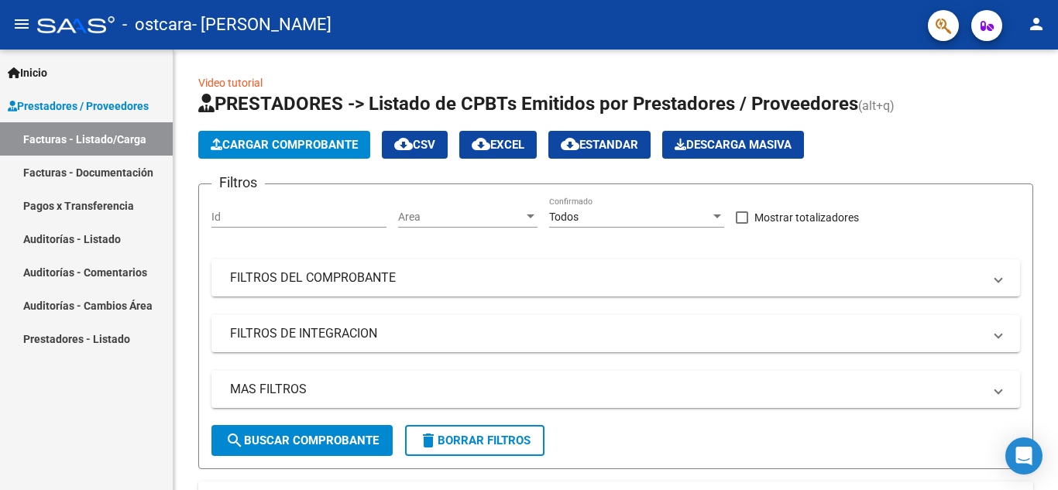
click at [81, 342] on link "Prestadores - Listado" at bounding box center [86, 338] width 173 height 33
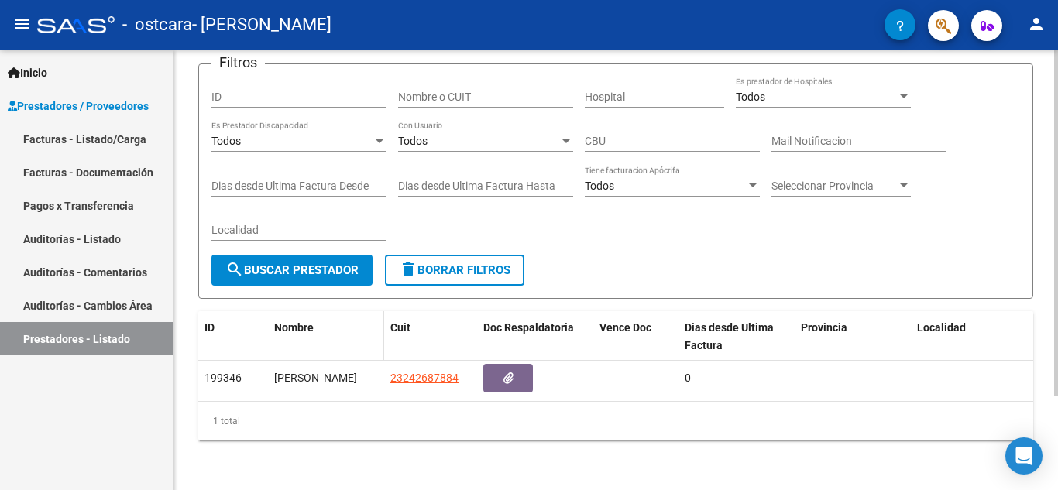
scroll to position [118, 0]
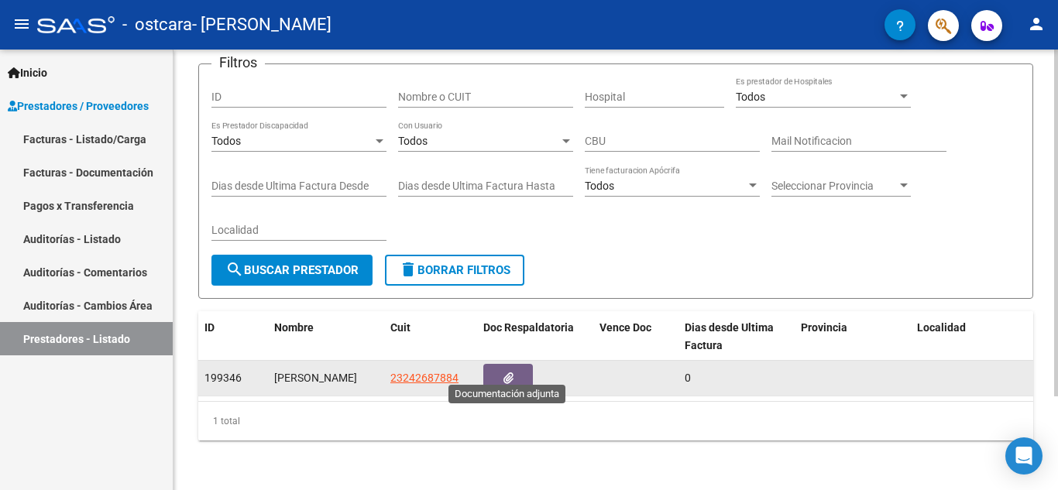
click at [499, 364] on button "button" at bounding box center [508, 378] width 50 height 29
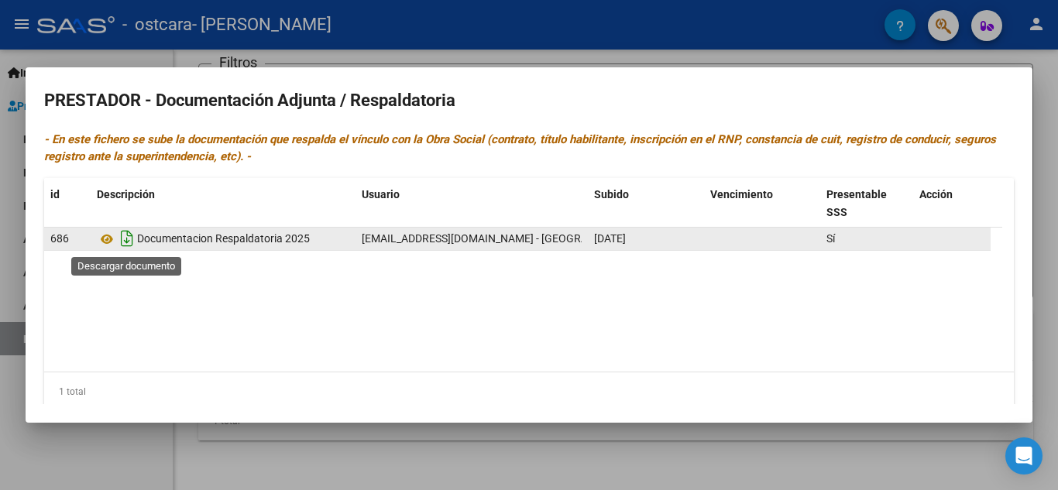
click at [129, 240] on icon "Descargar documento" at bounding box center [127, 238] width 20 height 25
click at [1047, 329] on div at bounding box center [529, 245] width 1058 height 490
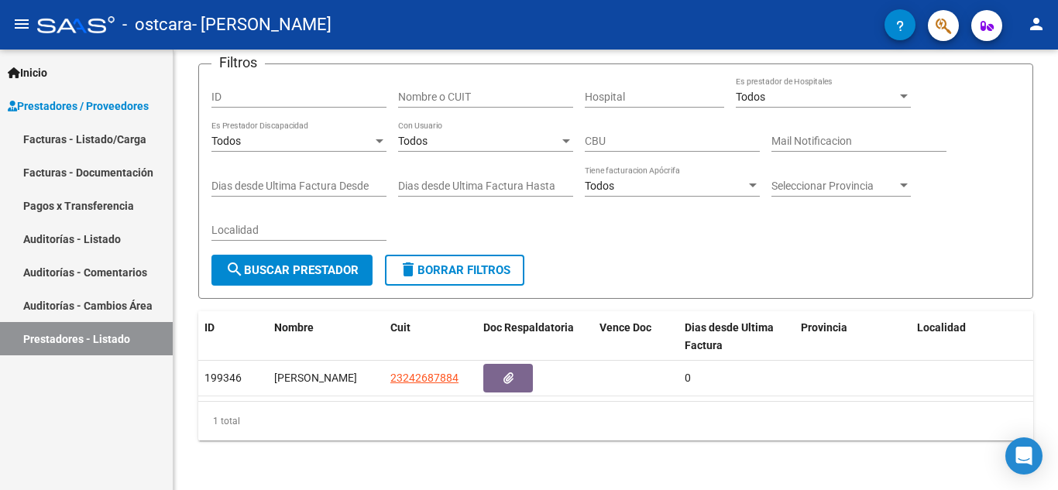
click at [65, 173] on link "Facturas - Documentación" at bounding box center [86, 172] width 173 height 33
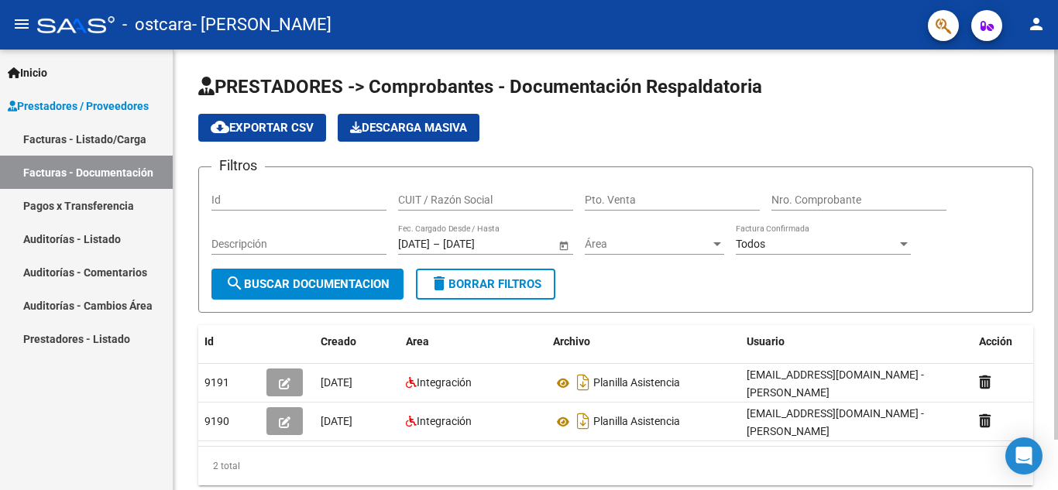
scroll to position [57, 0]
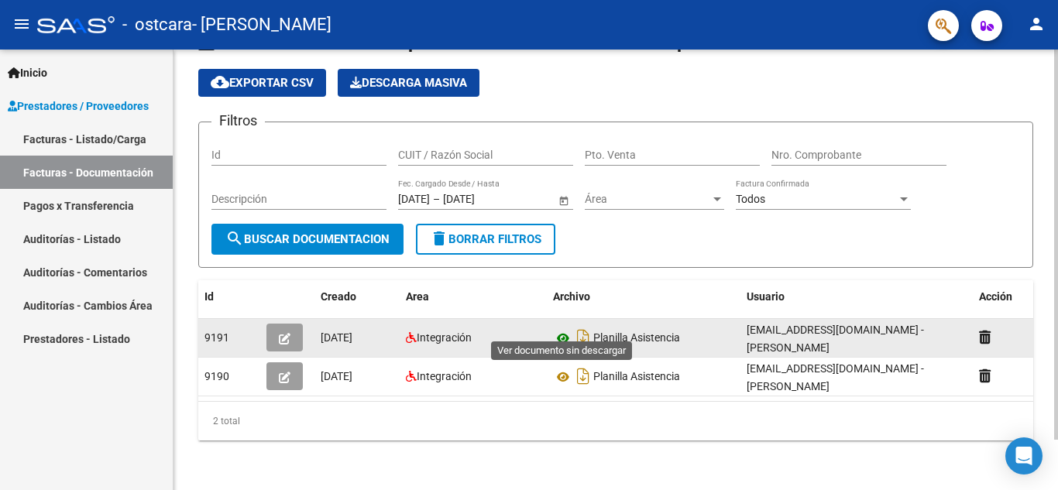
click at [566, 329] on icon at bounding box center [563, 338] width 20 height 19
click at [281, 333] on icon "button" at bounding box center [285, 339] width 12 height 12
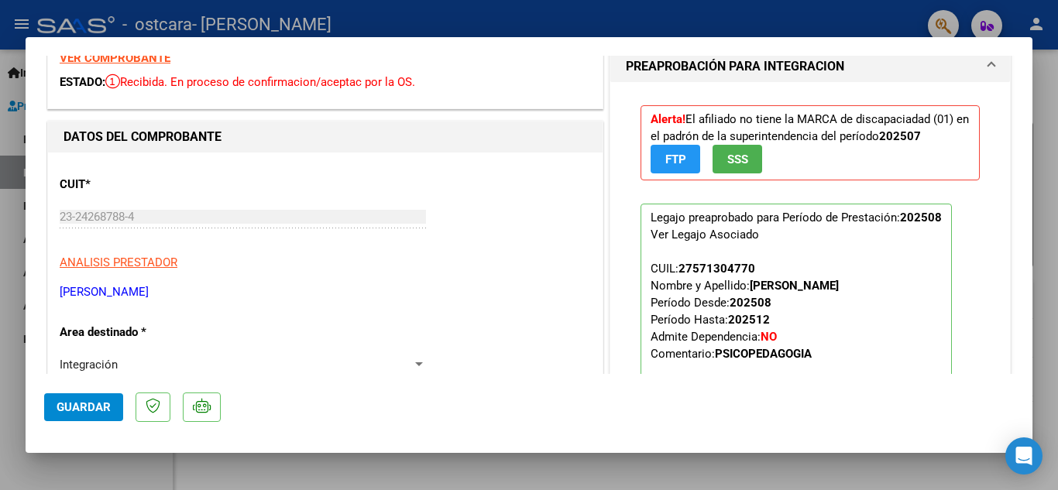
scroll to position [0, 0]
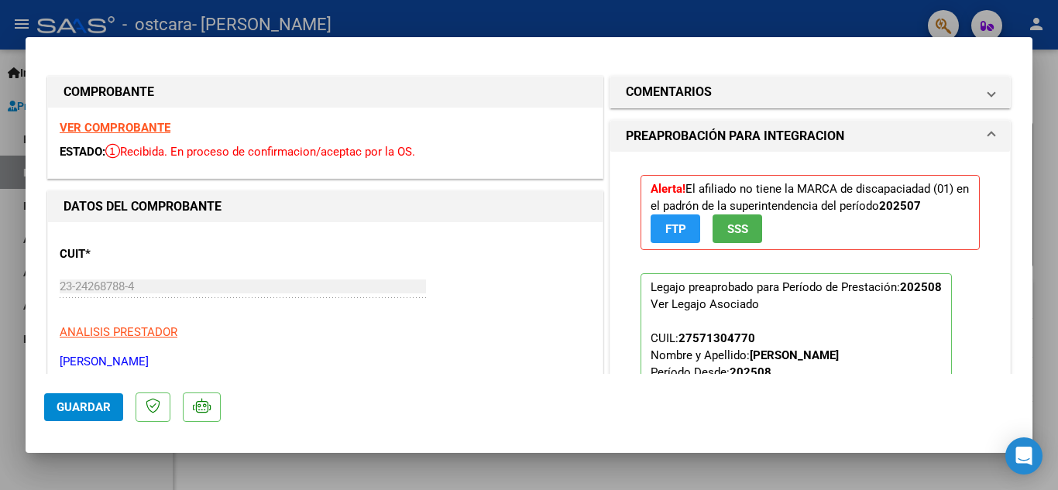
click at [124, 127] on strong "VER COMPROBANTE" at bounding box center [115, 128] width 111 height 14
click at [1054, 184] on div at bounding box center [529, 245] width 1058 height 490
type input "$ 0,00"
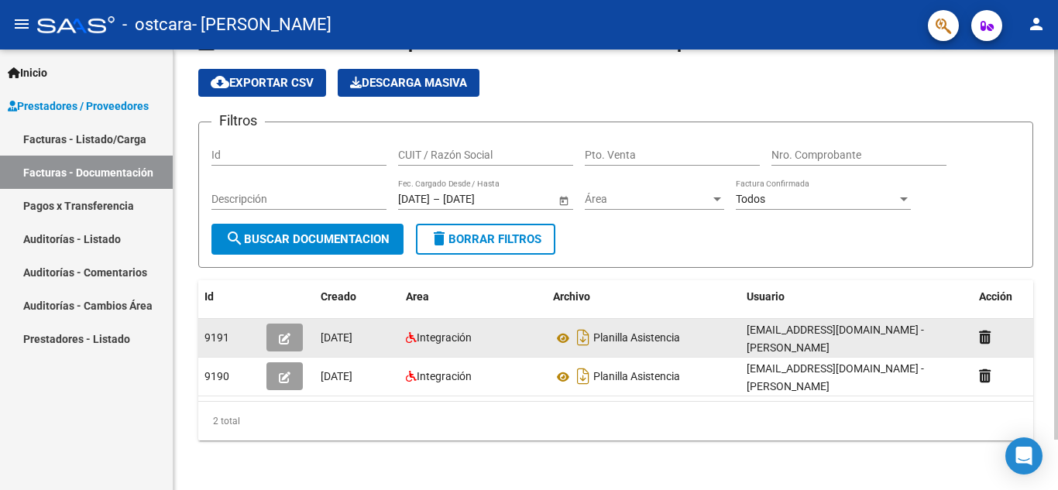
click at [284, 333] on icon "button" at bounding box center [285, 339] width 12 height 12
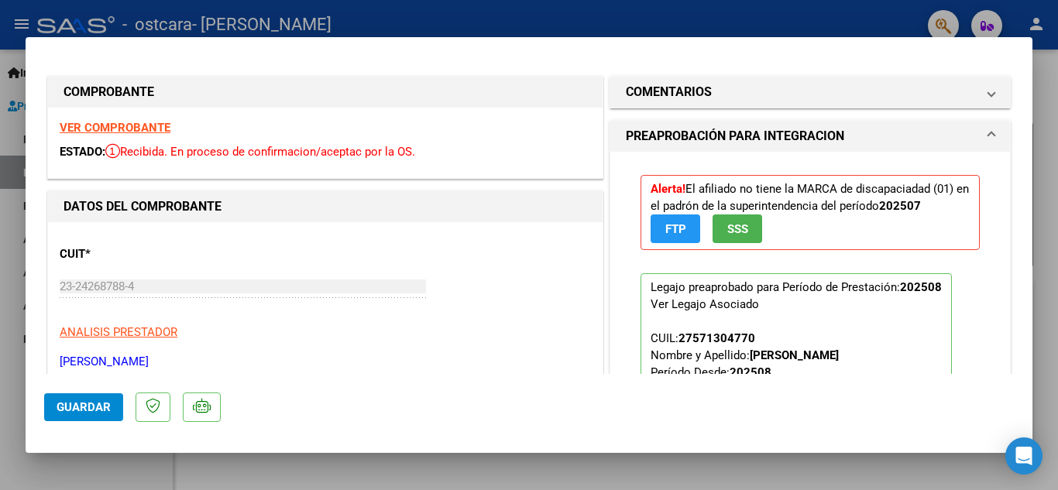
click at [156, 126] on strong "VER COMPROBANTE" at bounding box center [115, 128] width 111 height 14
click at [1045, 75] on div at bounding box center [529, 245] width 1058 height 490
type input "$ 0,00"
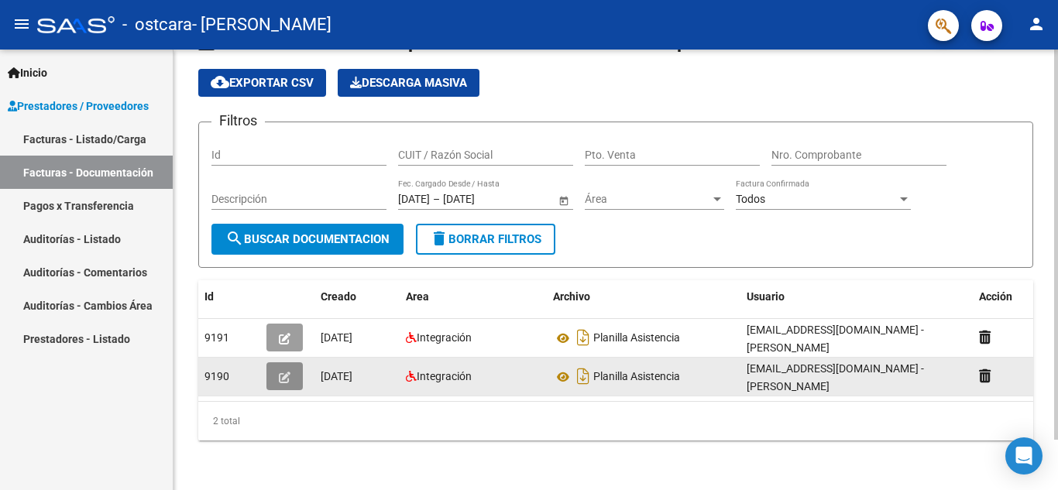
click at [291, 363] on button "button" at bounding box center [284, 376] width 36 height 28
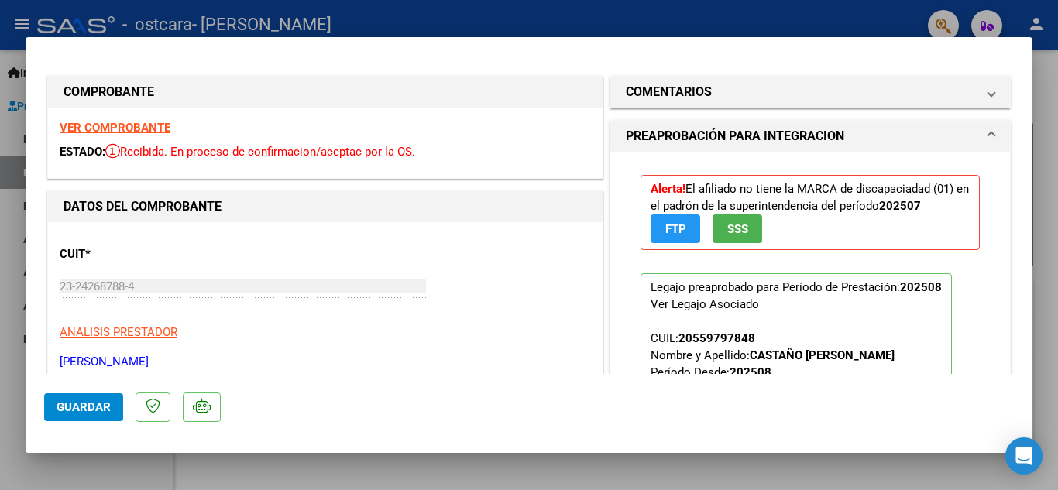
click at [148, 125] on strong "VER COMPROBANTE" at bounding box center [115, 128] width 111 height 14
click at [1041, 139] on div at bounding box center [529, 245] width 1058 height 490
type input "$ 0,00"
